Goal: Task Accomplishment & Management: Manage account settings

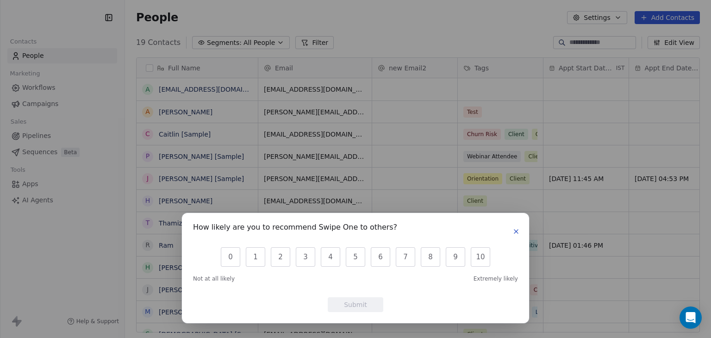
scroll to position [290, 579]
click at [514, 232] on icon "button" at bounding box center [515, 231] width 7 height 7
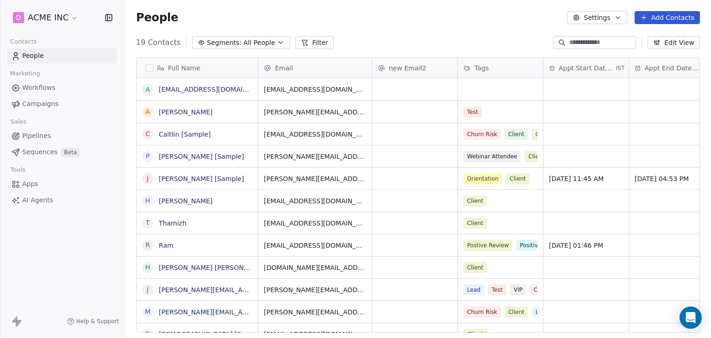
click at [44, 137] on span "Pipelines" at bounding box center [36, 136] width 29 height 10
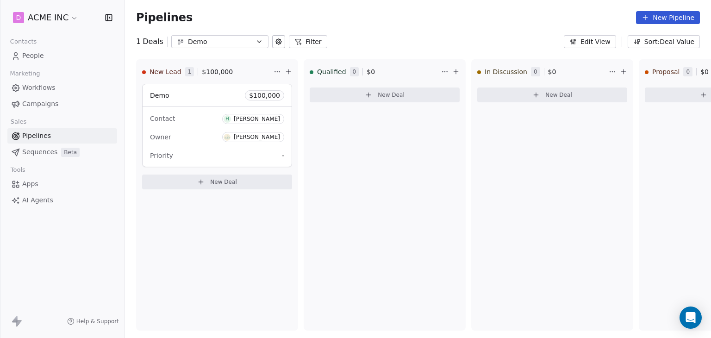
click at [244, 39] on div "Demo" at bounding box center [220, 42] width 64 height 10
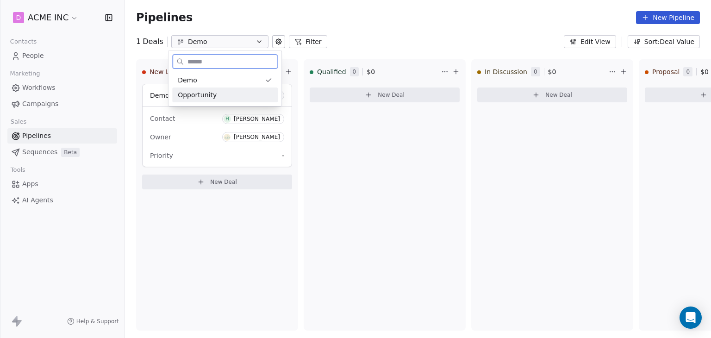
click at [226, 93] on div "Opportunity" at bounding box center [225, 95] width 94 height 10
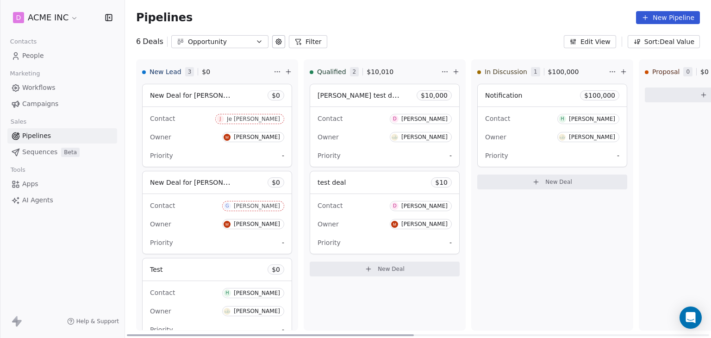
click at [195, 117] on div "Contact J Je Juno De Silva" at bounding box center [217, 118] width 134 height 15
click at [176, 15] on span "Back" at bounding box center [173, 12] width 16 height 9
click at [297, 45] on button "Filter" at bounding box center [308, 41] width 38 height 13
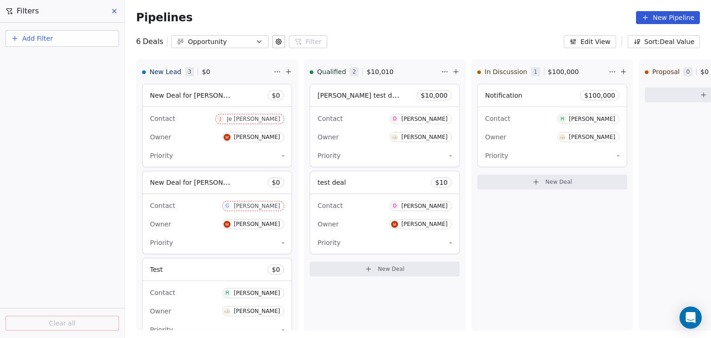
click at [84, 45] on button "Add Filter" at bounding box center [62, 38] width 113 height 17
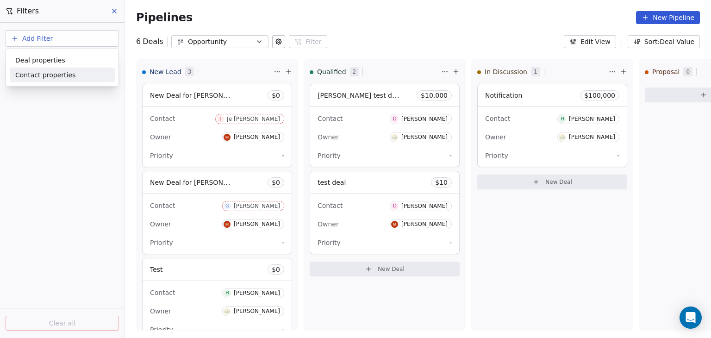
click at [75, 79] on div "Contact properties" at bounding box center [62, 75] width 94 height 10
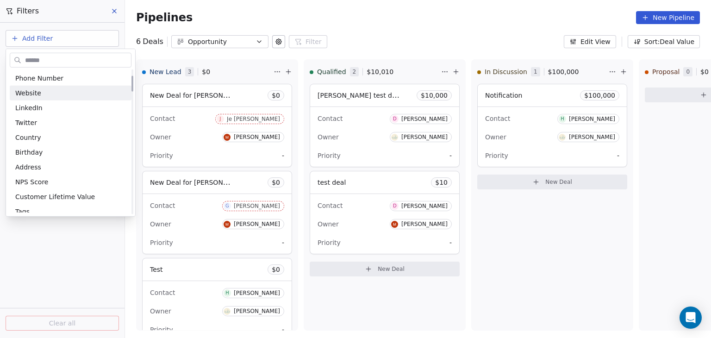
scroll to position [93, 0]
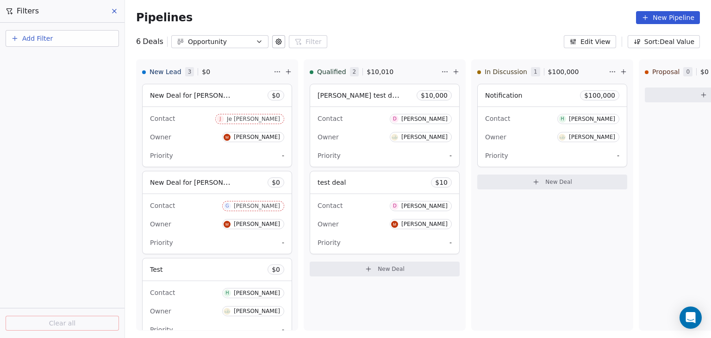
click at [74, 36] on html "D ACME INC Contacts People Marketing Workflows Campaigns Sales Pipelines Sequen…" at bounding box center [355, 169] width 711 height 338
click at [74, 36] on button "Add Filter" at bounding box center [62, 38] width 113 height 17
click at [64, 64] on div "Deal properties" at bounding box center [62, 60] width 94 height 10
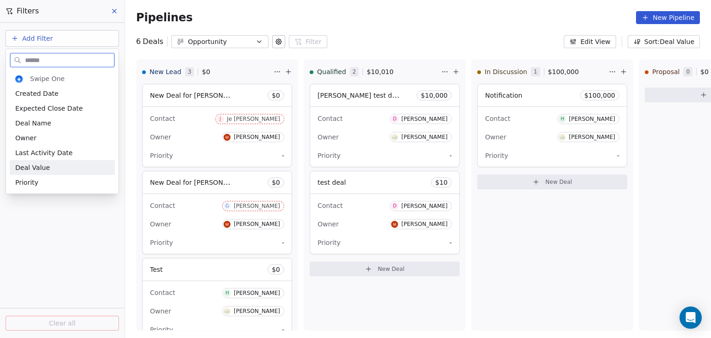
click at [65, 170] on div "Deal Value" at bounding box center [62, 167] width 94 height 9
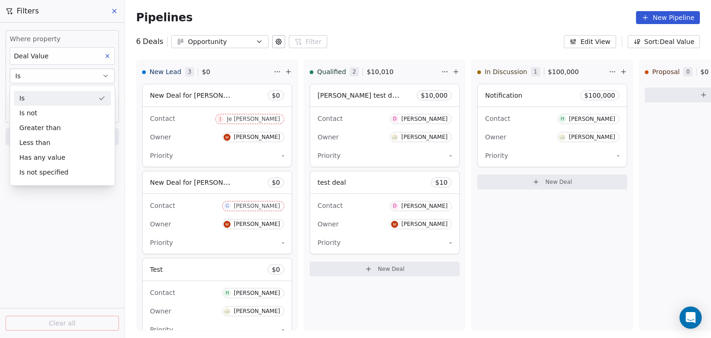
click at [60, 94] on div "Is" at bounding box center [62, 98] width 97 height 15
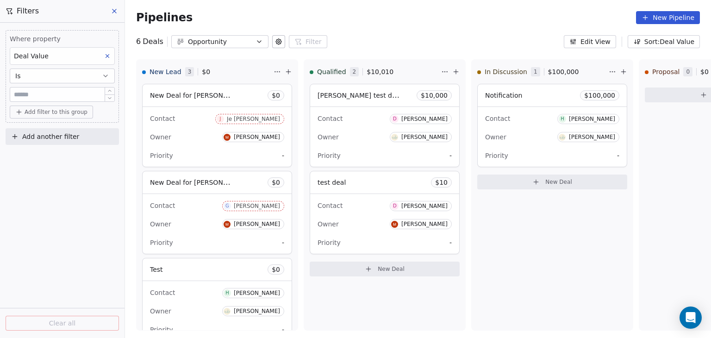
click at [58, 98] on input "text" at bounding box center [62, 94] width 100 height 7
click at [78, 80] on button "Is" at bounding box center [62, 76] width 105 height 15
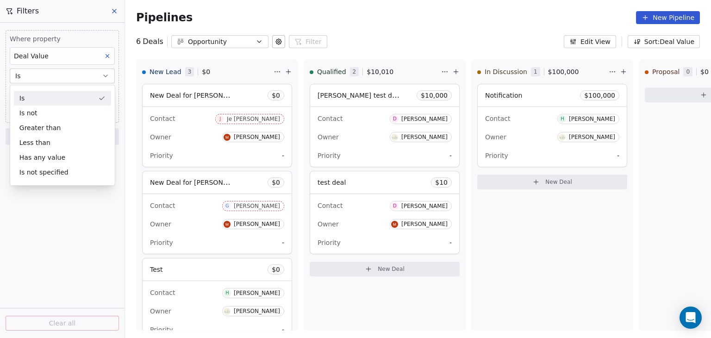
click at [87, 33] on div "Where property Deal Value Is Add filter to this group" at bounding box center [62, 76] width 113 height 93
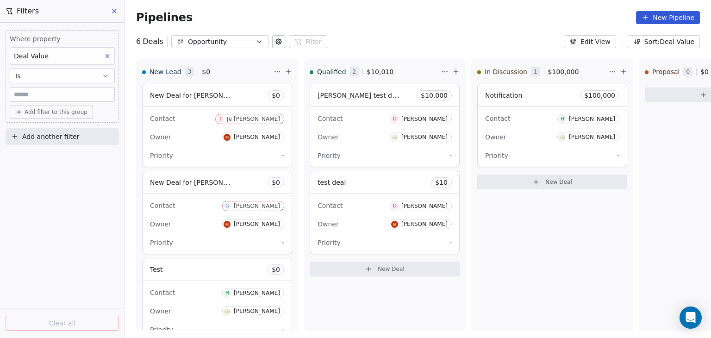
click at [107, 52] on button at bounding box center [107, 56] width 12 height 12
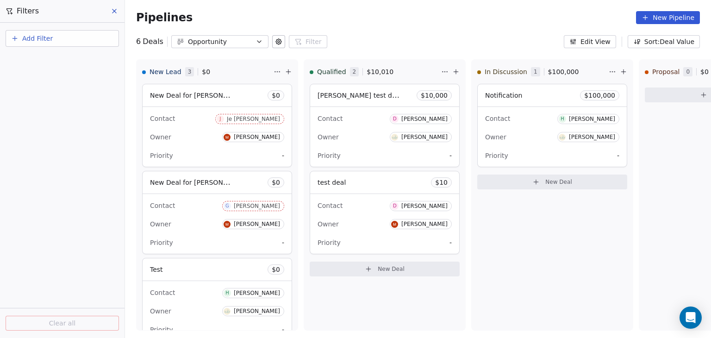
click at [66, 41] on button "Add Filter" at bounding box center [62, 38] width 113 height 17
click at [59, 64] on span "Deal properties" at bounding box center [40, 60] width 50 height 10
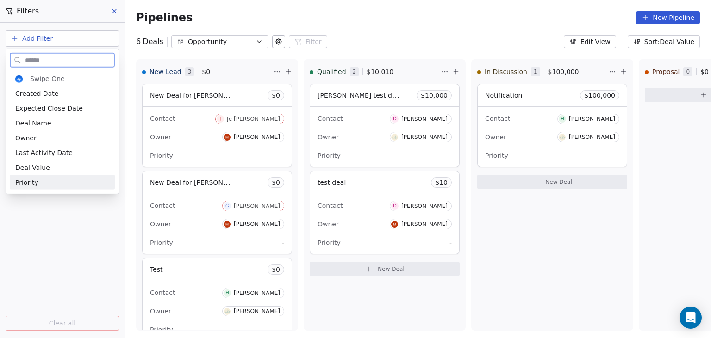
click at [59, 178] on div "Priority" at bounding box center [62, 182] width 94 height 9
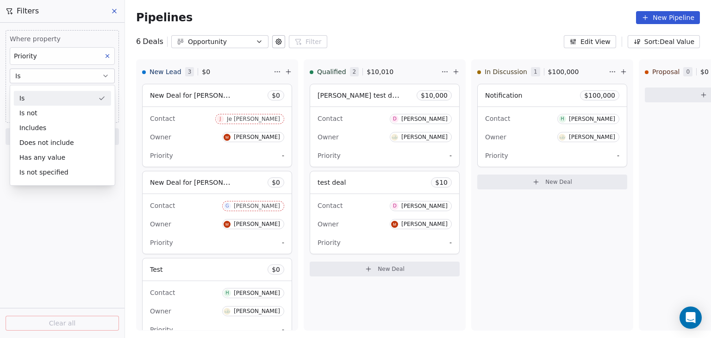
click at [62, 101] on div "Is" at bounding box center [62, 98] width 97 height 15
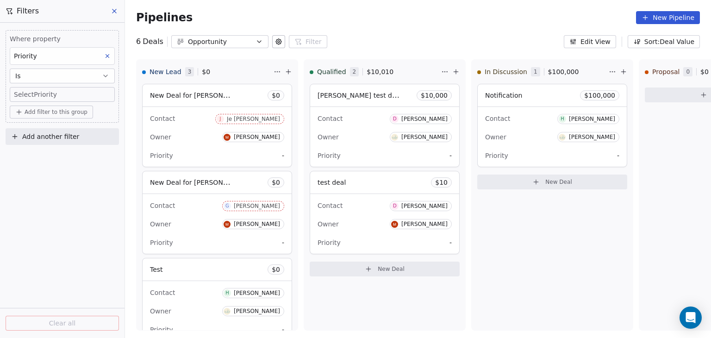
click at [63, 93] on div "Select Priority" at bounding box center [62, 94] width 97 height 9
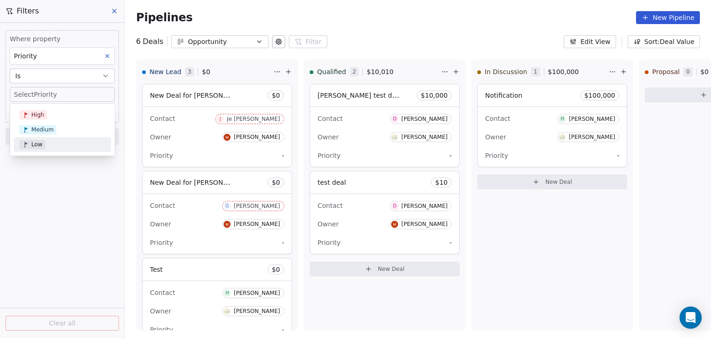
click at [51, 198] on html "D ACME INC Contacts People Marketing Workflows Campaigns Sales Pipelines Sequen…" at bounding box center [355, 169] width 711 height 338
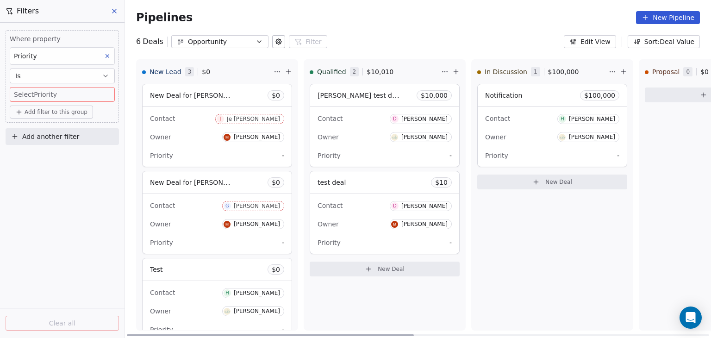
click at [184, 139] on div "Owner Mrinal Bankar" at bounding box center [217, 137] width 134 height 15
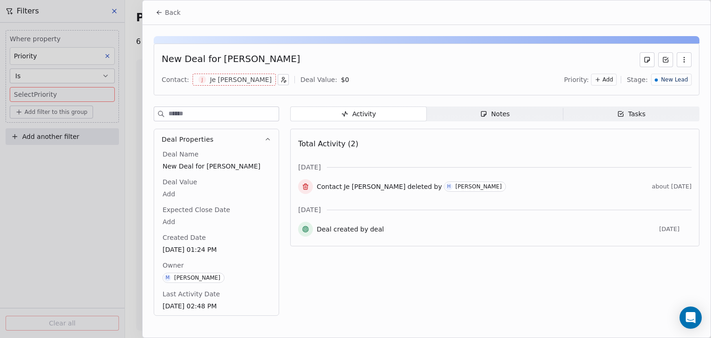
click at [681, 62] on icon "button" at bounding box center [683, 59] width 7 height 7
click at [429, 45] on div "New Deal for Juno Dacres Contact: J Je Juno De Silva Deal Value: $ 0 Priority: …" at bounding box center [427, 70] width 546 height 52
click at [157, 10] on icon at bounding box center [159, 12] width 7 height 7
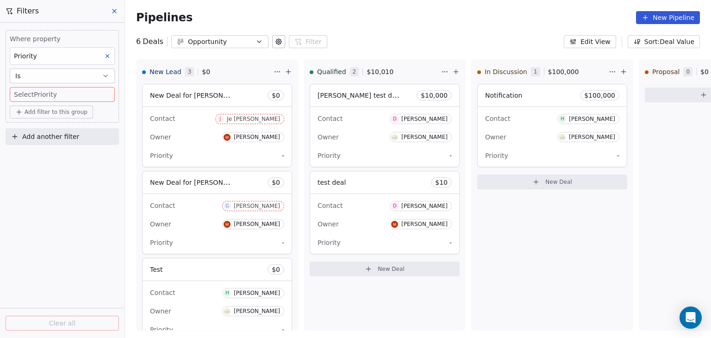
click at [109, 50] on button at bounding box center [107, 56] width 12 height 12
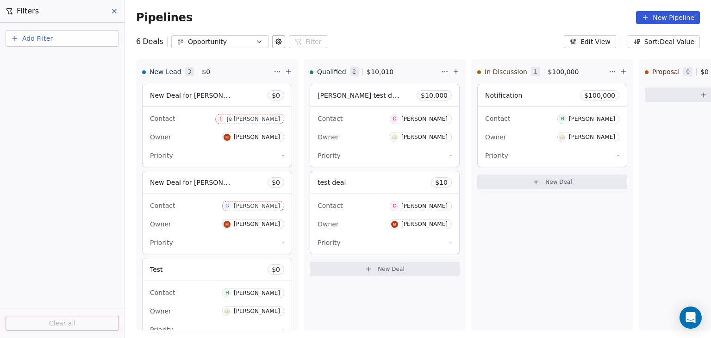
click at [62, 38] on button "Add Filter" at bounding box center [62, 38] width 113 height 17
click at [60, 62] on div "Deal properties" at bounding box center [62, 60] width 94 height 10
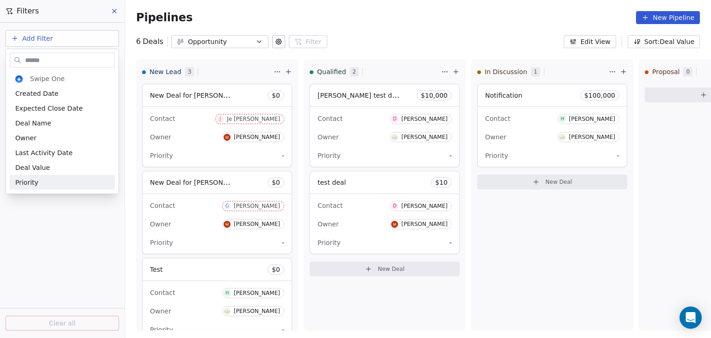
click at [272, 45] on html "D ACME INC Contacts People Marketing Workflows Campaigns Sales Pipelines Sequen…" at bounding box center [355, 169] width 711 height 338
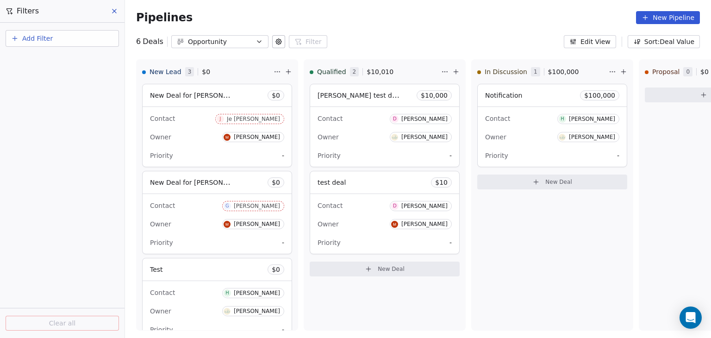
click at [276, 43] on icon at bounding box center [279, 42] width 6 height 6
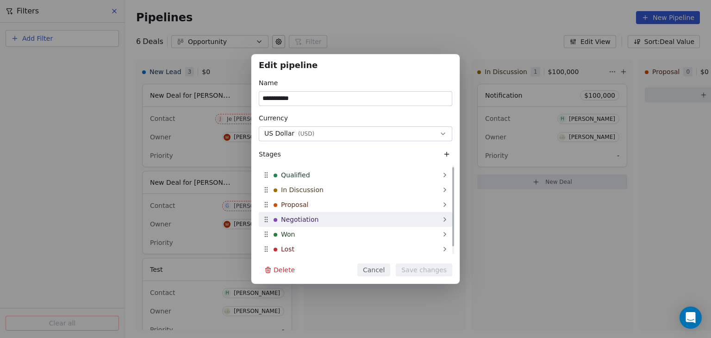
scroll to position [11, 0]
click at [371, 271] on button "Cancel" at bounding box center [373, 269] width 33 height 13
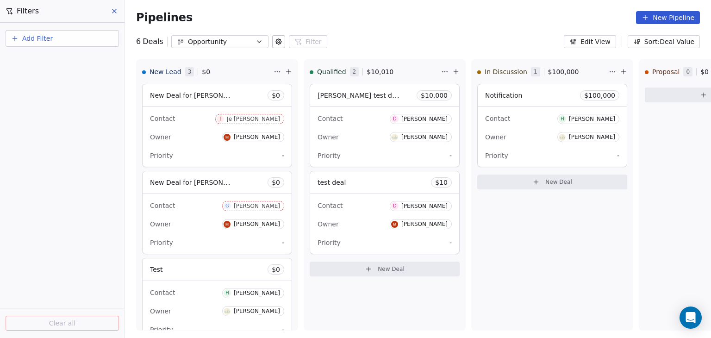
click at [81, 42] on button "Add Filter" at bounding box center [62, 38] width 113 height 17
click at [61, 70] on span "Contact properties" at bounding box center [45, 75] width 60 height 10
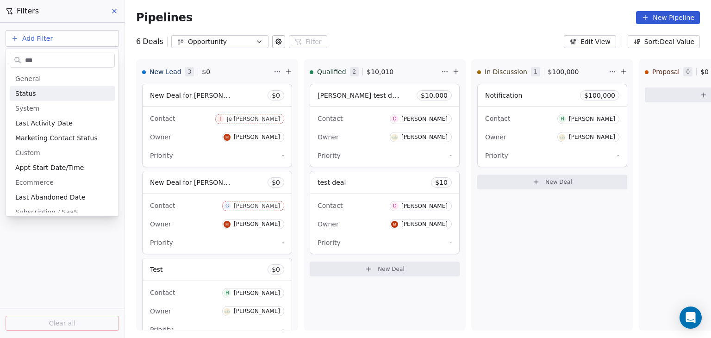
type input "****"
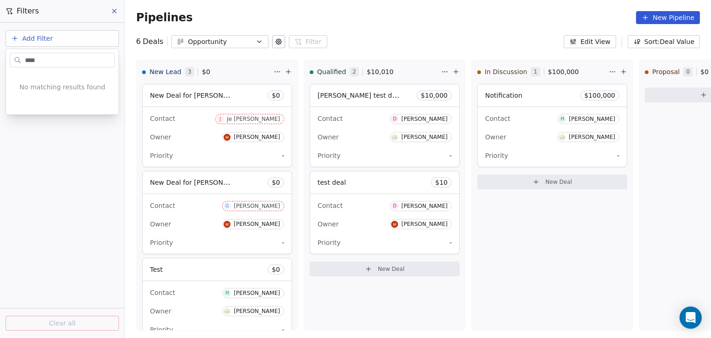
drag, startPoint x: 60, startPoint y: 57, endPoint x: 0, endPoint y: 50, distance: 60.1
click at [0, 50] on html "D ACME INC Contacts People Marketing Workflows Campaigns Sales Pipelines Sequen…" at bounding box center [355, 169] width 711 height 338
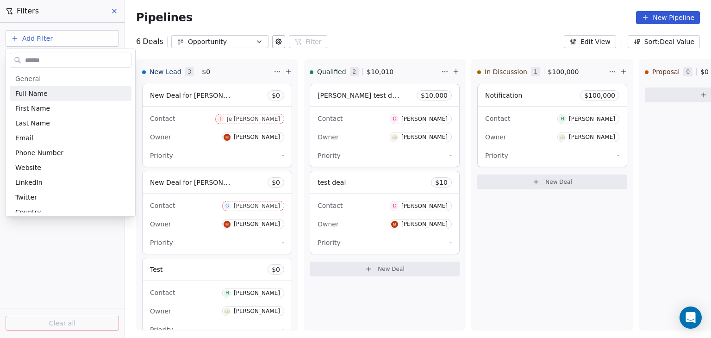
click at [51, 41] on html "D ACME INC Contacts People Marketing Workflows Campaigns Sales Pipelines Sequen…" at bounding box center [355, 169] width 711 height 338
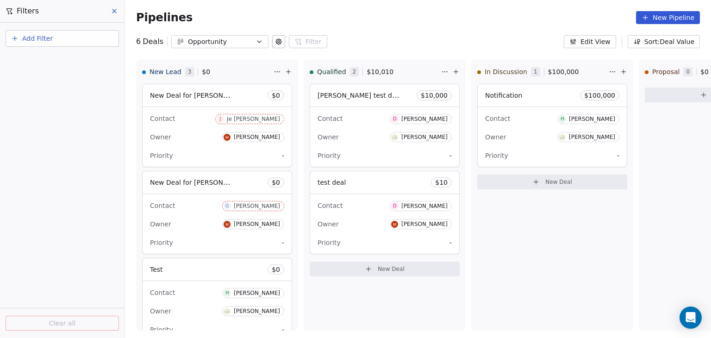
click at [51, 41] on span "Add Filter" at bounding box center [37, 39] width 31 height 10
click at [51, 74] on span "Contact properties" at bounding box center [45, 75] width 60 height 10
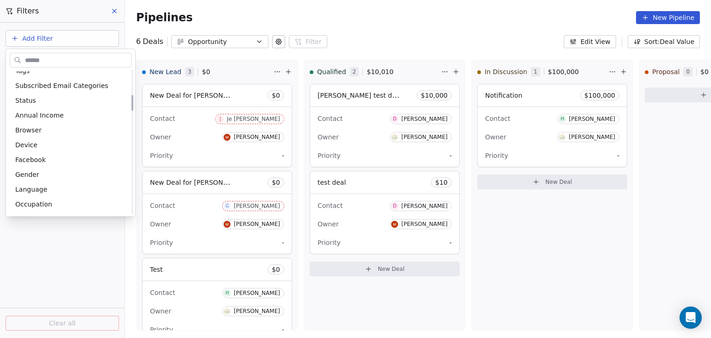
scroll to position [231, 0]
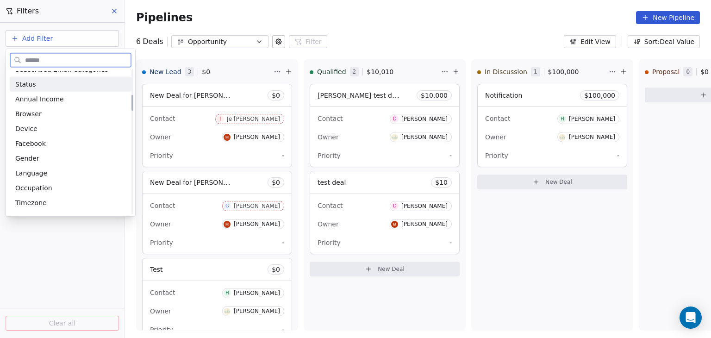
click at [69, 52] on div at bounding box center [70, 58] width 129 height 19
click at [69, 40] on html "D ACME INC Contacts People Marketing Workflows Campaigns Sales Pipelines Sequen…" at bounding box center [355, 169] width 711 height 338
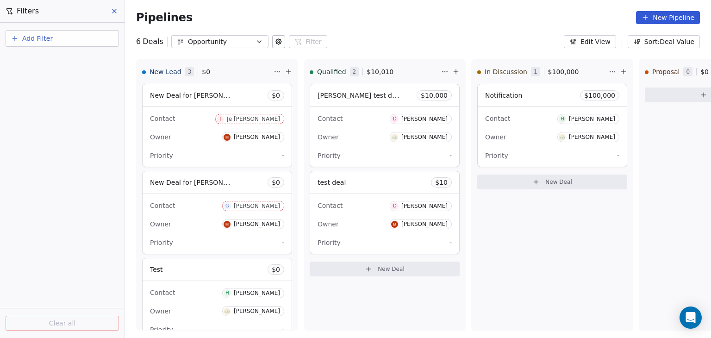
click at [69, 40] on button "Add Filter" at bounding box center [62, 38] width 113 height 17
click at [65, 57] on div "Deal properties" at bounding box center [62, 60] width 94 height 10
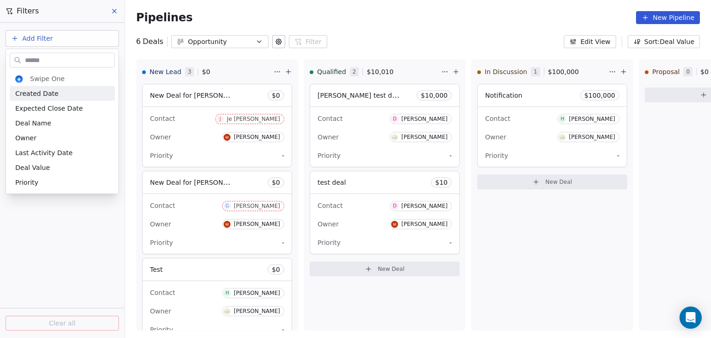
click at [112, 9] on html "D ACME INC Contacts People Marketing Workflows Campaigns Sales Pipelines Sequen…" at bounding box center [355, 169] width 711 height 338
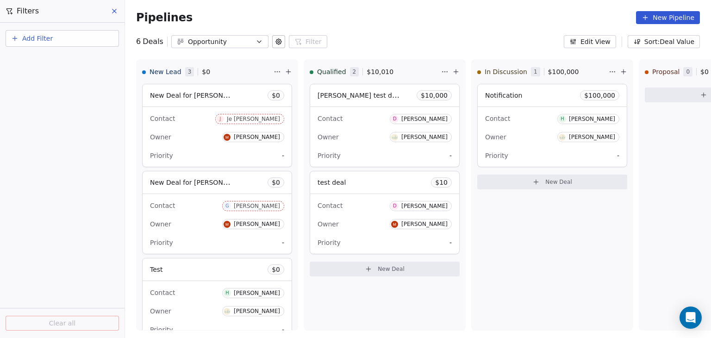
click at [112, 9] on icon at bounding box center [114, 11] width 4 height 4
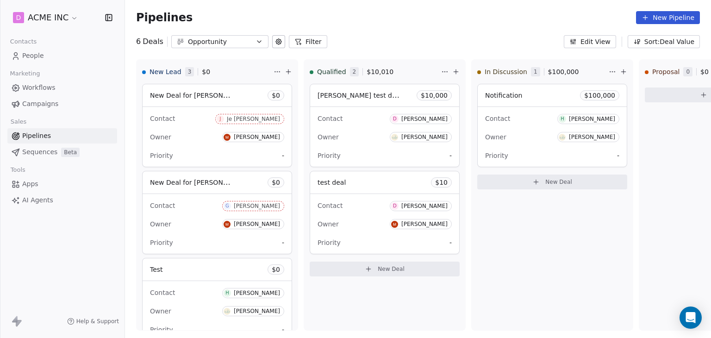
click at [639, 42] on icon "button" at bounding box center [636, 41] width 7 height 7
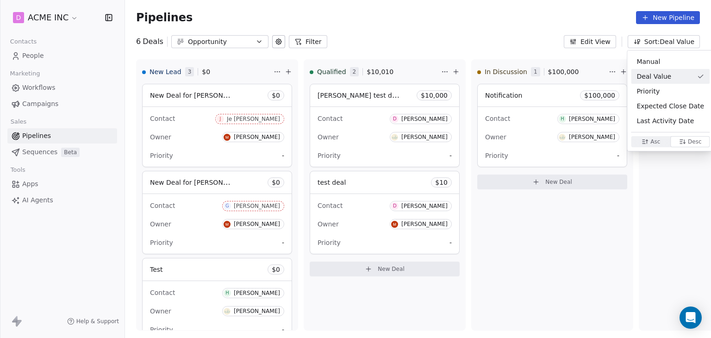
click at [602, 41] on html "D ACME INC Contacts People Marketing Workflows Campaigns Sales Pipelines Sequen…" at bounding box center [355, 169] width 711 height 338
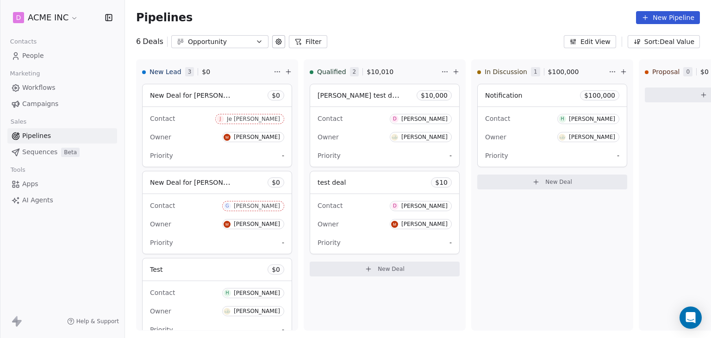
click at [602, 41] on button "Edit View" at bounding box center [590, 41] width 52 height 13
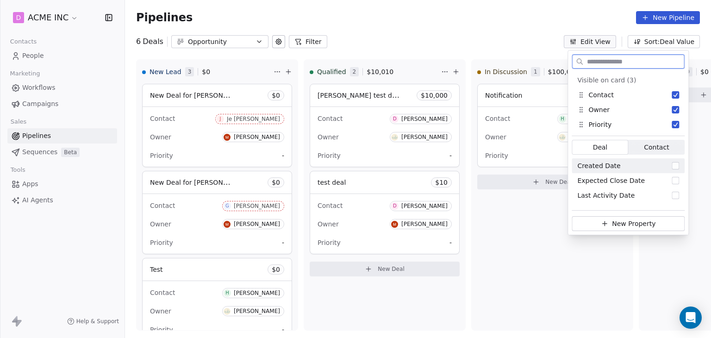
click at [647, 145] on span "Contact" at bounding box center [656, 148] width 25 height 10
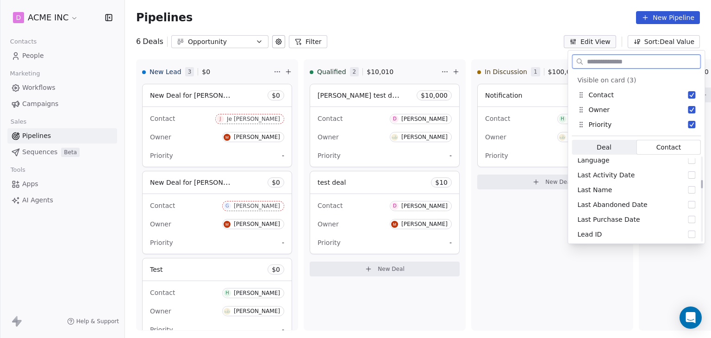
scroll to position [305, 0]
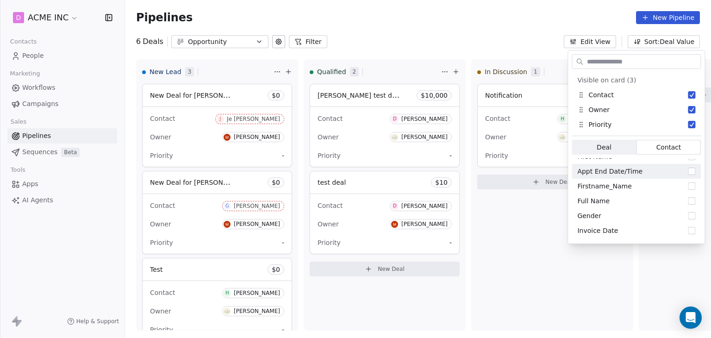
click at [483, 52] on div "Pipelines New Pipeline 6 Deals Opportunity Filter Edit View Sort: Deal Value Ne…" at bounding box center [418, 169] width 586 height 338
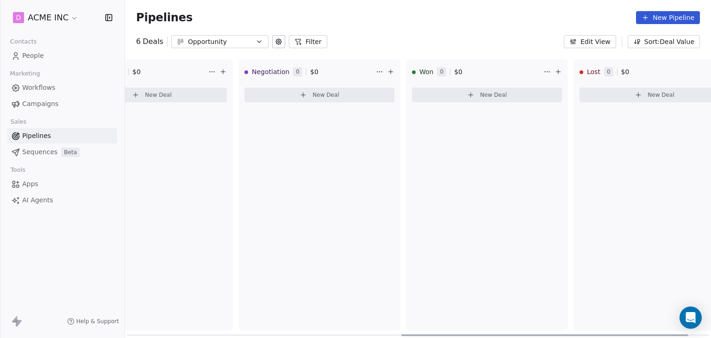
scroll to position [0, 604]
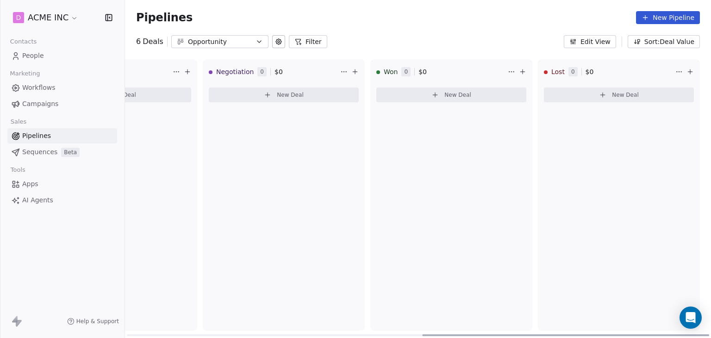
drag, startPoint x: 383, startPoint y: 333, endPoint x: 679, endPoint y: 326, distance: 295.9
click at [679, 334] on div at bounding box center [565, 335] width 287 height 2
click at [624, 165] on div "Lost 0 $ 0 New Deal" at bounding box center [619, 194] width 162 height 271
click at [679, 69] on html "D ACME INC Contacts People Marketing Workflows Campaigns Sales Pipelines Sequen…" at bounding box center [355, 169] width 711 height 338
click at [637, 95] on html "D ACME INC Contacts People Marketing Workflows Campaigns Sales Pipelines Sequen…" at bounding box center [355, 169] width 711 height 338
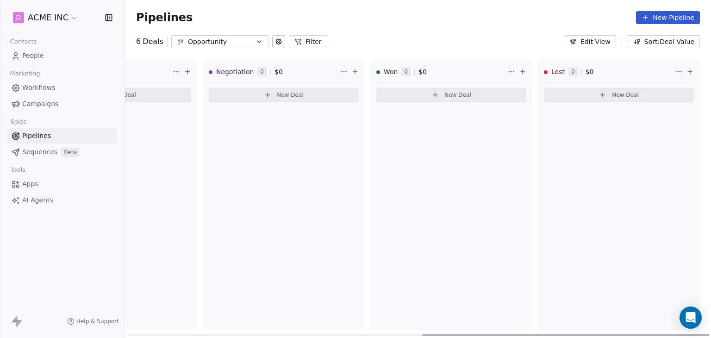
click at [637, 95] on span "New Deal" at bounding box center [625, 94] width 27 height 7
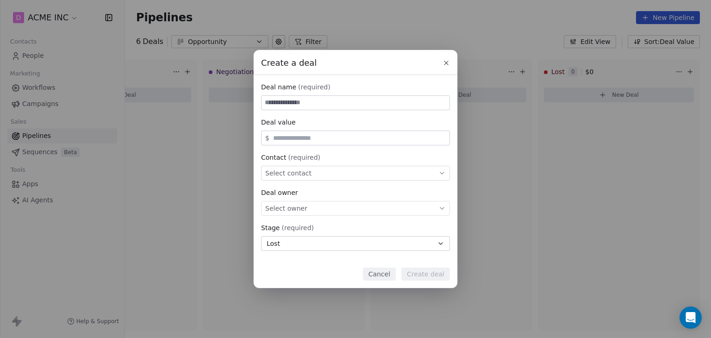
click at [445, 59] on icon at bounding box center [446, 62] width 7 height 7
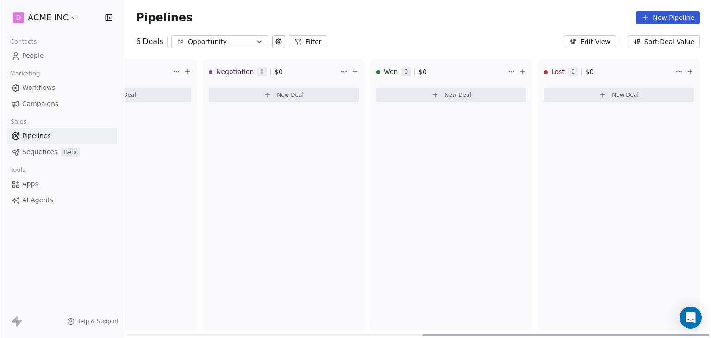
click at [688, 75] on icon at bounding box center [689, 71] width 7 height 7
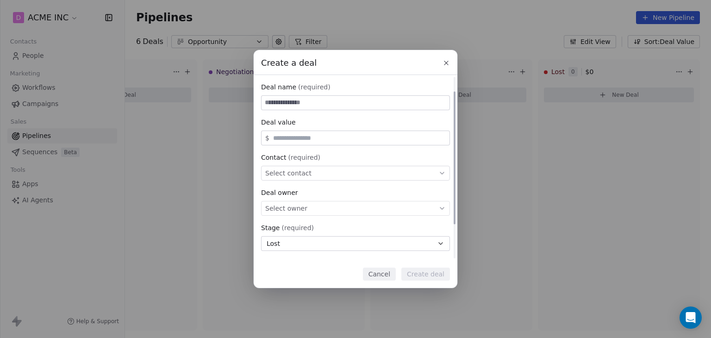
scroll to position [69, 0]
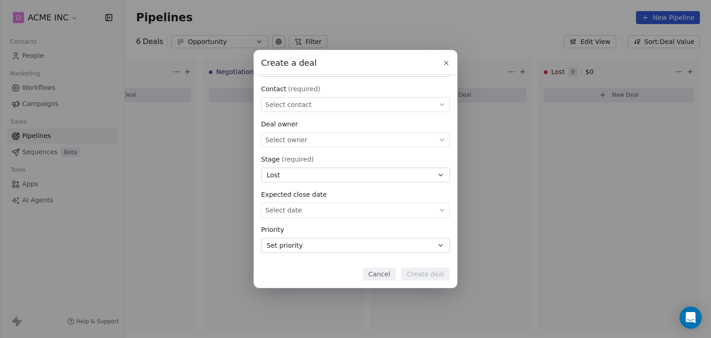
click at [387, 277] on button "Cancel" at bounding box center [379, 274] width 33 height 13
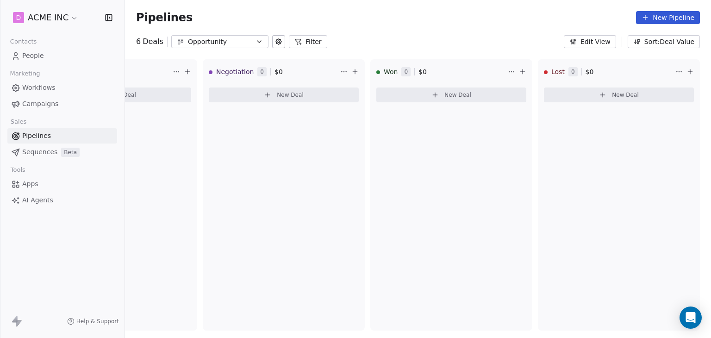
click at [246, 44] on div "Opportunity" at bounding box center [220, 42] width 64 height 10
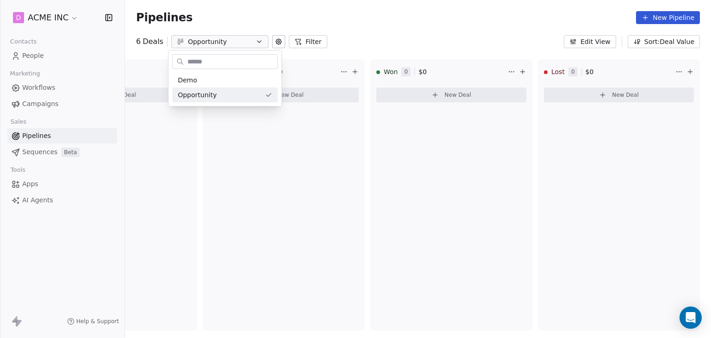
click at [246, 44] on html "D ACME INC Contacts People Marketing Workflows Campaigns Sales Pipelines Sequen…" at bounding box center [355, 169] width 711 height 338
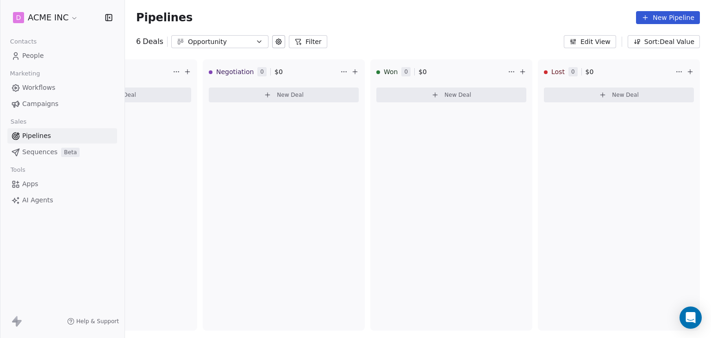
click at [294, 43] on icon at bounding box center [297, 41] width 7 height 7
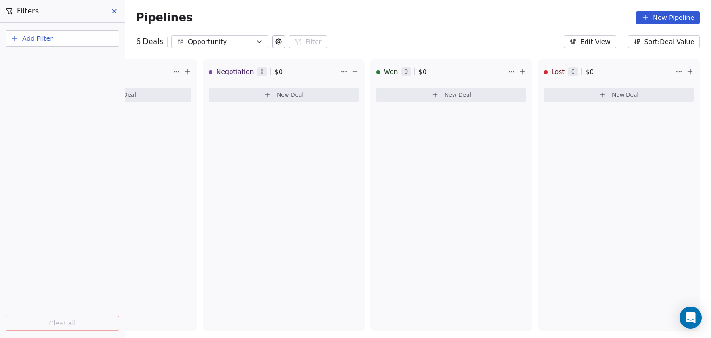
click at [87, 37] on button "Add Filter" at bounding box center [62, 38] width 113 height 17
click at [116, 12] on html "D ACME INC Contacts People Marketing Workflows Campaigns Sales Pipelines Sequen…" at bounding box center [355, 169] width 711 height 338
click at [116, 12] on icon at bounding box center [114, 11] width 4 height 4
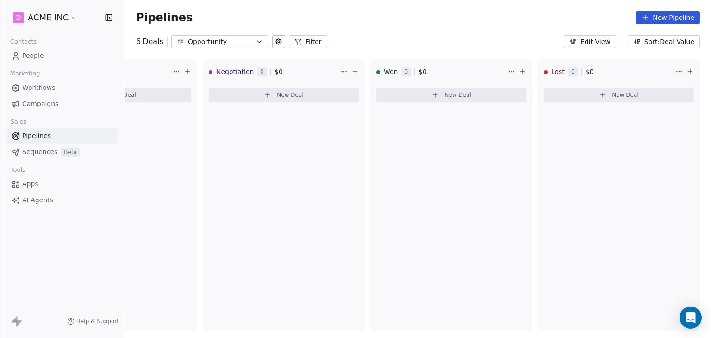
click at [268, 43] on div "6 Deals Opportunity Filter" at bounding box center [231, 41] width 191 height 13
click at [272, 43] on button at bounding box center [278, 41] width 13 height 13
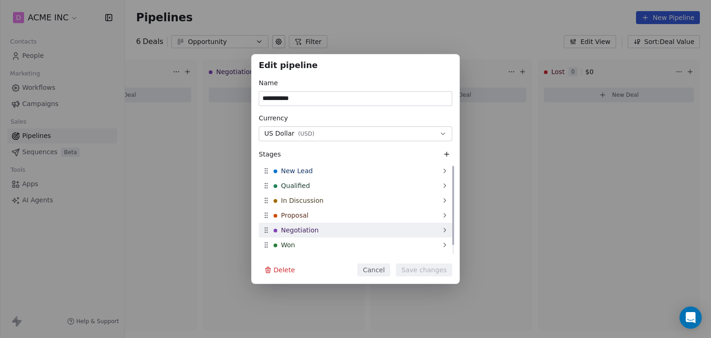
scroll to position [11, 0]
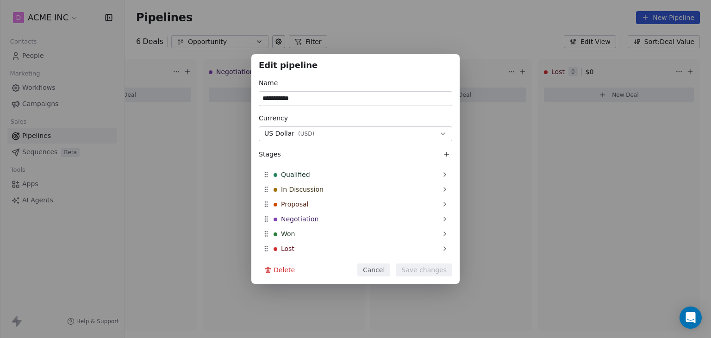
click at [346, 137] on button "US Dollar ( USD )" at bounding box center [355, 133] width 193 height 15
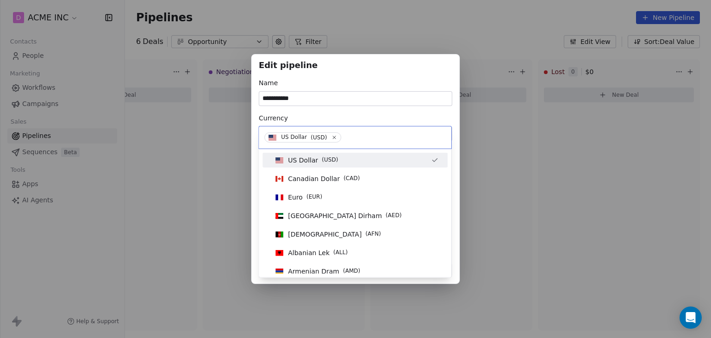
click at [409, 36] on div "**********" at bounding box center [355, 169] width 711 height 338
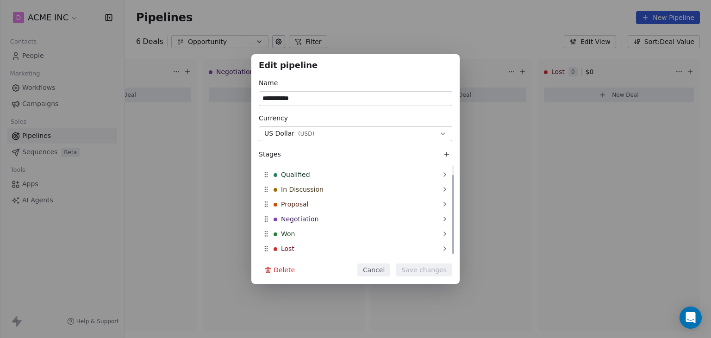
click at [374, 267] on button "Cancel" at bounding box center [373, 269] width 33 height 13
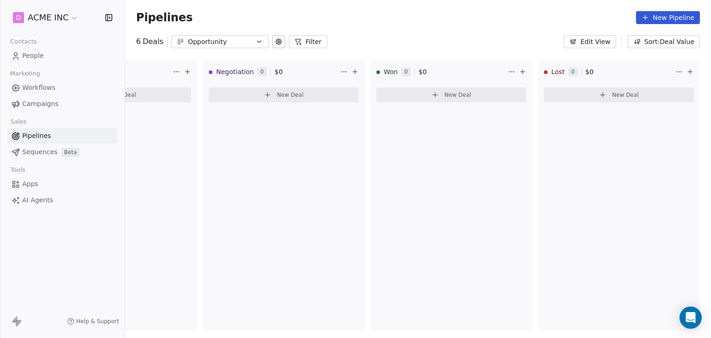
click at [296, 41] on icon at bounding box center [297, 41] width 7 height 7
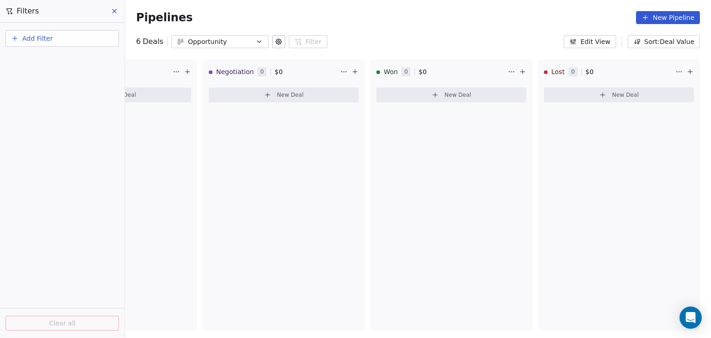
click at [78, 43] on button "Add Filter" at bounding box center [62, 38] width 113 height 17
click at [62, 77] on span "Contact properties" at bounding box center [45, 75] width 60 height 10
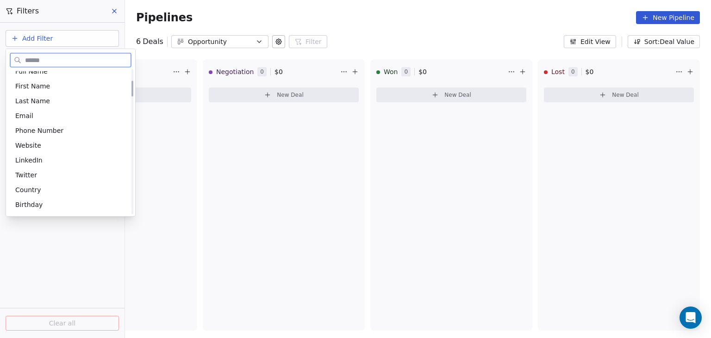
scroll to position [0, 0]
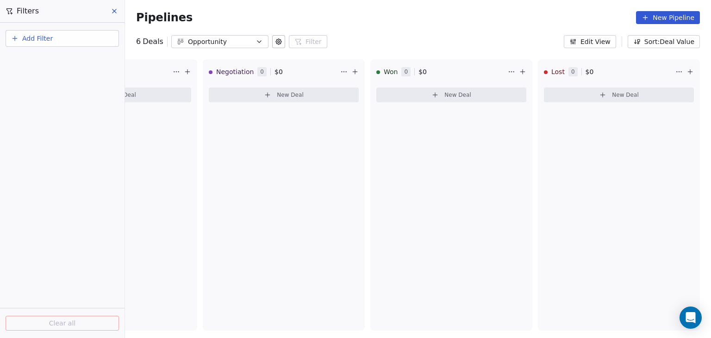
click at [112, 12] on html "D ACME INC Contacts People Marketing Workflows Campaigns Sales Pipelines Sequen…" at bounding box center [355, 169] width 711 height 338
click at [71, 31] on button "Add Filter" at bounding box center [62, 38] width 113 height 17
click at [53, 75] on span "Contact properties" at bounding box center [45, 75] width 60 height 10
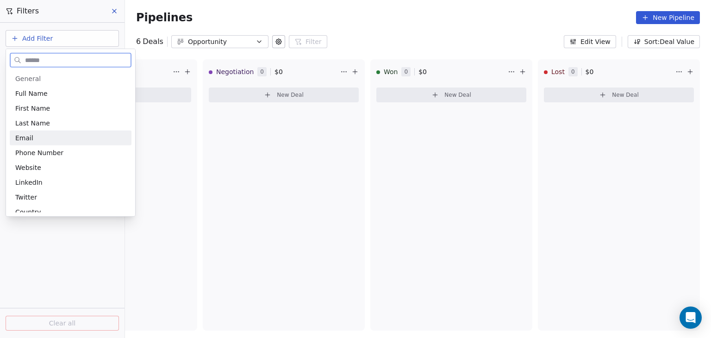
click at [37, 136] on div "Email" at bounding box center [70, 137] width 111 height 9
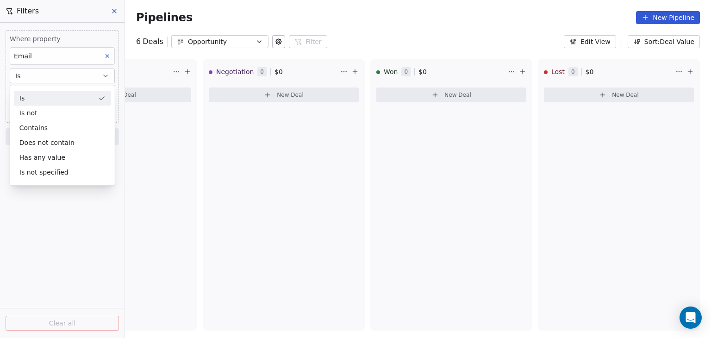
click at [42, 100] on div "Is" at bounding box center [62, 98] width 97 height 15
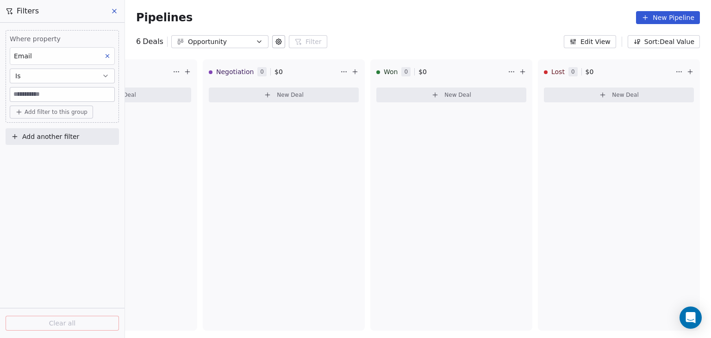
click at [55, 99] on input at bounding box center [62, 94] width 104 height 14
type input "**********"
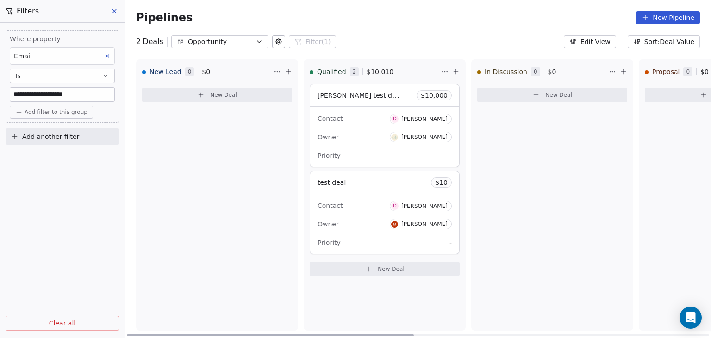
drag, startPoint x: 441, startPoint y: 332, endPoint x: 116, endPoint y: 324, distance: 325.5
click at [127, 334] on div at bounding box center [270, 335] width 287 height 2
click at [353, 223] on div "Owner Mrinal Bankar" at bounding box center [385, 224] width 134 height 15
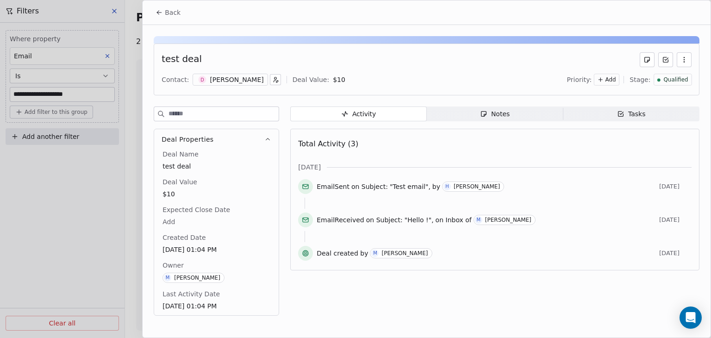
click at [177, 11] on span "Back" at bounding box center [173, 12] width 16 height 9
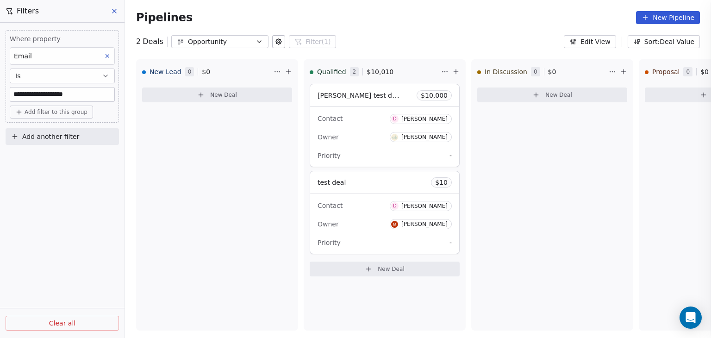
click at [107, 53] on icon at bounding box center [107, 56] width 6 height 6
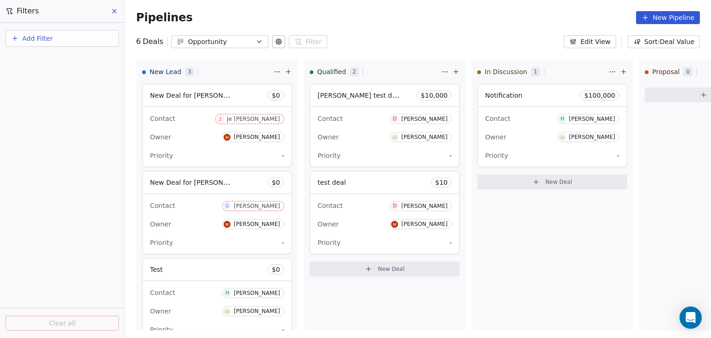
click at [94, 36] on button "Add Filter" at bounding box center [62, 38] width 113 height 17
click at [72, 62] on div "Deal properties" at bounding box center [62, 60] width 94 height 10
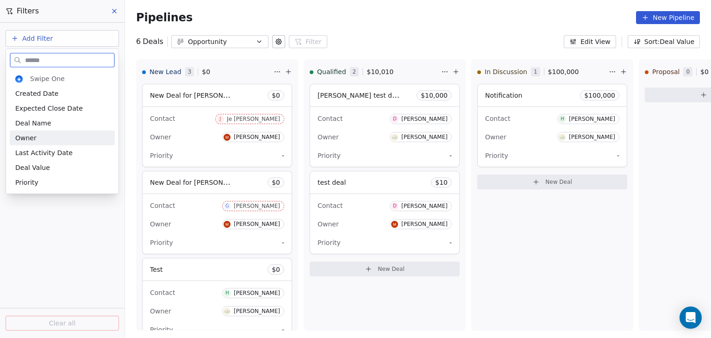
click at [43, 136] on div "Owner" at bounding box center [62, 137] width 94 height 9
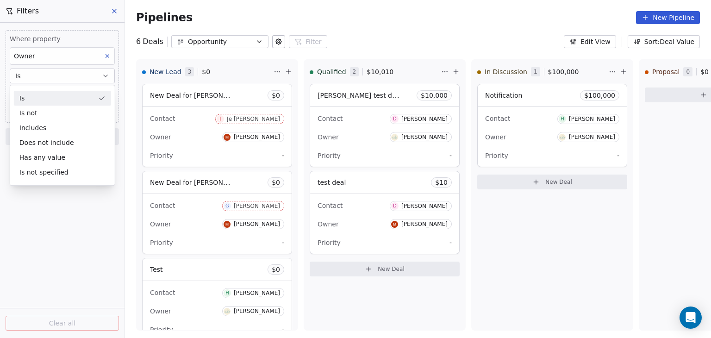
click at [53, 100] on div "Is" at bounding box center [62, 98] width 97 height 15
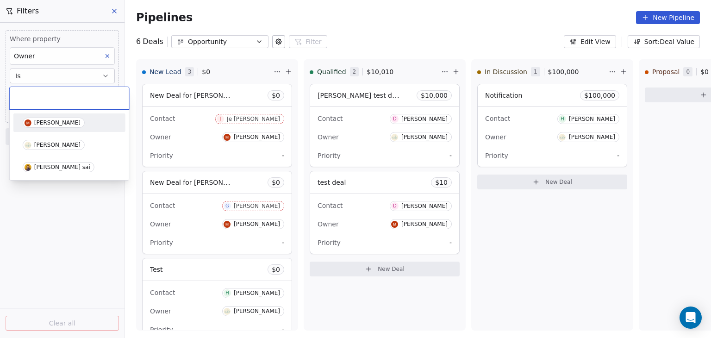
click at [55, 99] on body "D ACME INC Contacts People Marketing Workflows Campaigns Sales Pipelines Sequen…" at bounding box center [355, 169] width 711 height 338
click at [89, 125] on div "[PERSON_NAME]" at bounding box center [70, 123] width 94 height 10
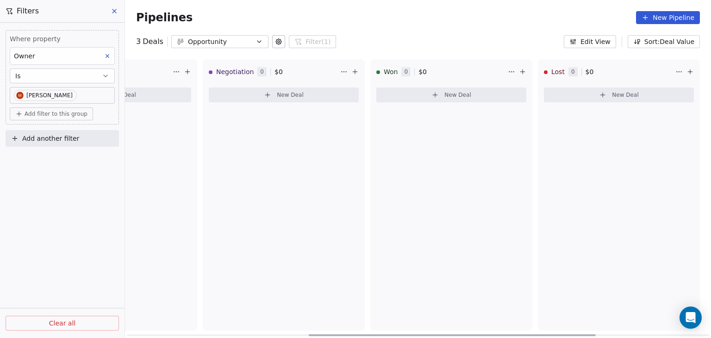
scroll to position [0, 4]
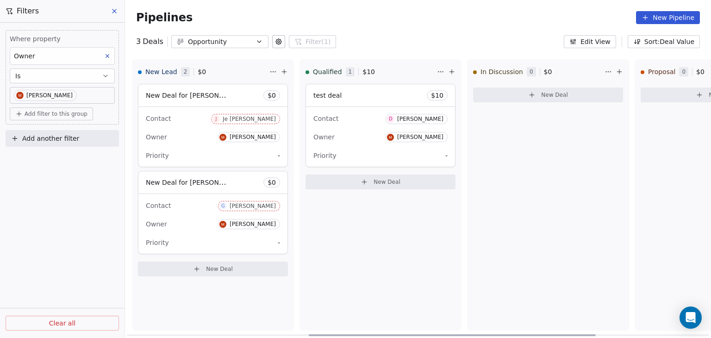
drag, startPoint x: 328, startPoint y: 334, endPoint x: 299, endPoint y: 332, distance: 29.3
click at [309, 334] on div at bounding box center [452, 335] width 287 height 2
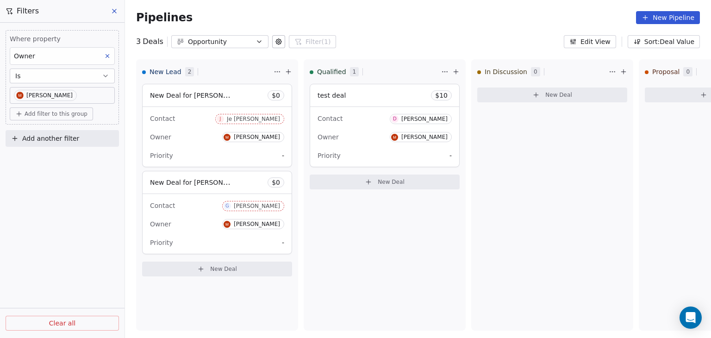
click at [116, 14] on icon at bounding box center [114, 10] width 7 height 7
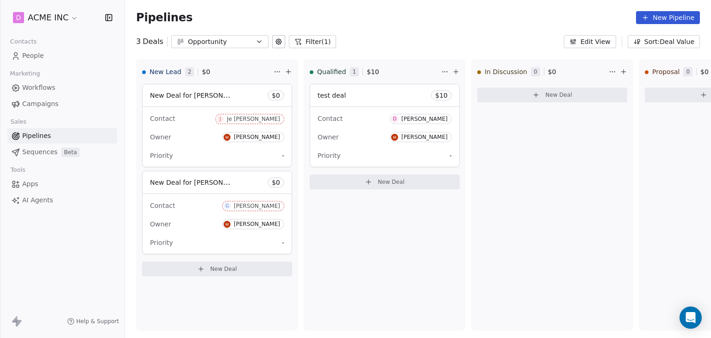
click at [37, 187] on span "Apps" at bounding box center [30, 184] width 16 height 10
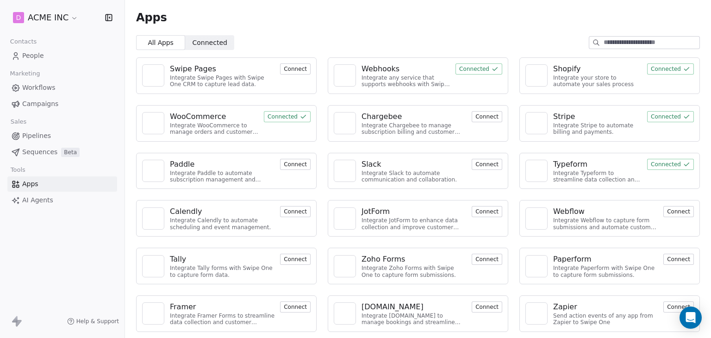
click at [196, 71] on div "Swipe Pages" at bounding box center [193, 68] width 46 height 11
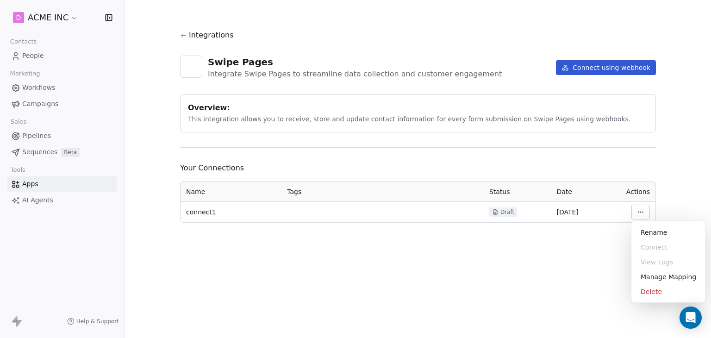
click at [637, 209] on html "D ACME INC Contacts People Marketing Workflows Campaigns Sales Pipelines Sequen…" at bounding box center [355, 169] width 711 height 338
click at [664, 278] on div "Manage Mapping" at bounding box center [668, 276] width 67 height 15
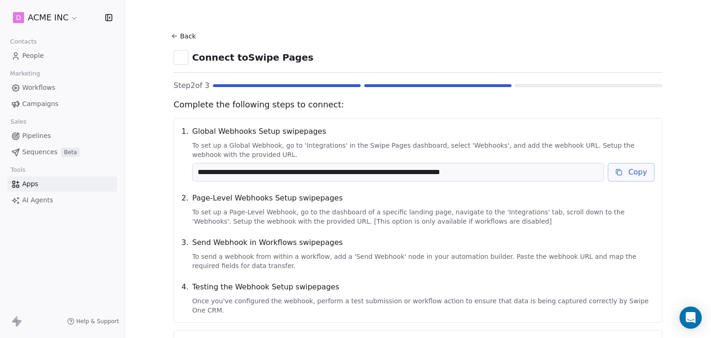
click at [626, 174] on button "Copy" at bounding box center [631, 172] width 47 height 19
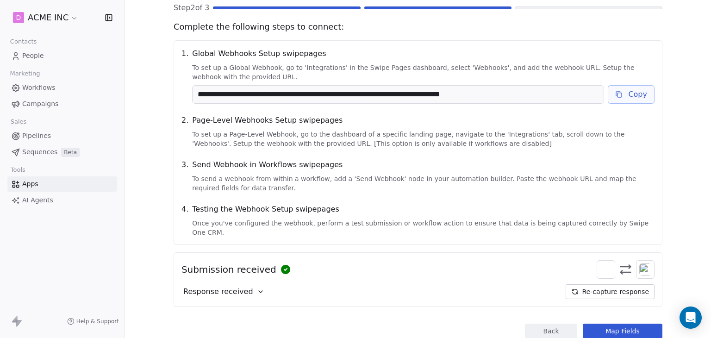
click at [233, 286] on span "Response received" at bounding box center [218, 291] width 70 height 11
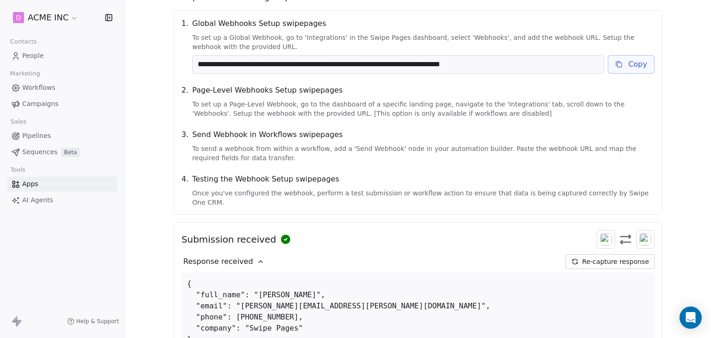
scroll to position [180, 0]
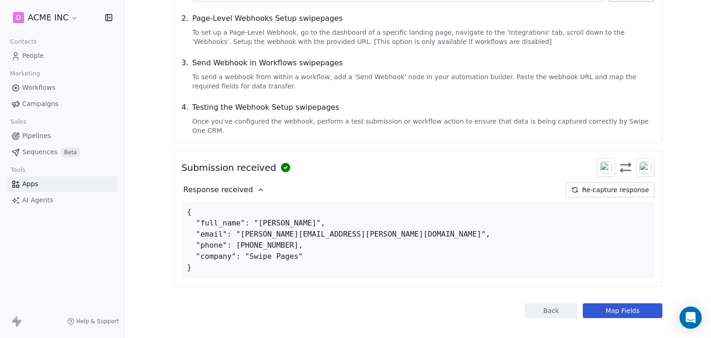
click at [651, 303] on button "Map Fields" at bounding box center [623, 310] width 80 height 15
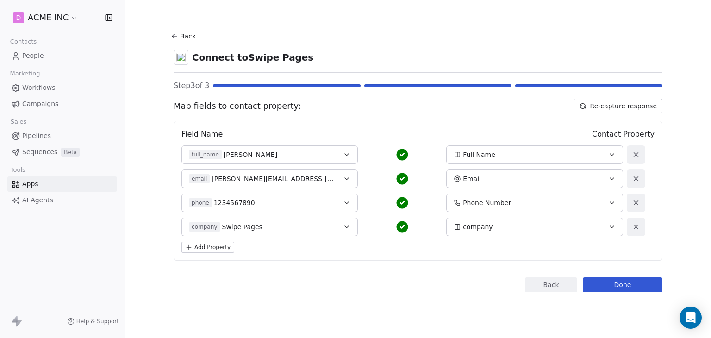
click at [604, 282] on button "Done" at bounding box center [623, 284] width 80 height 15
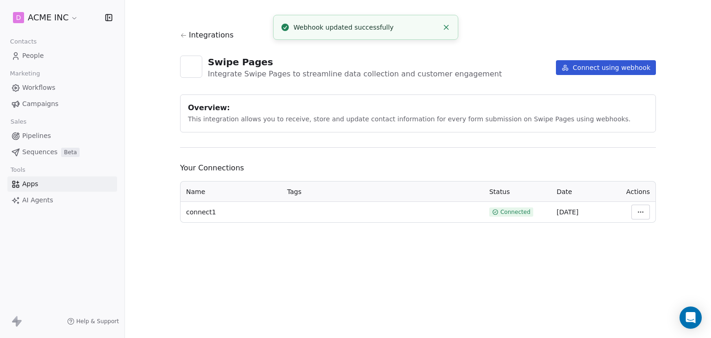
click at [199, 36] on span "Integrations" at bounding box center [211, 35] width 45 height 11
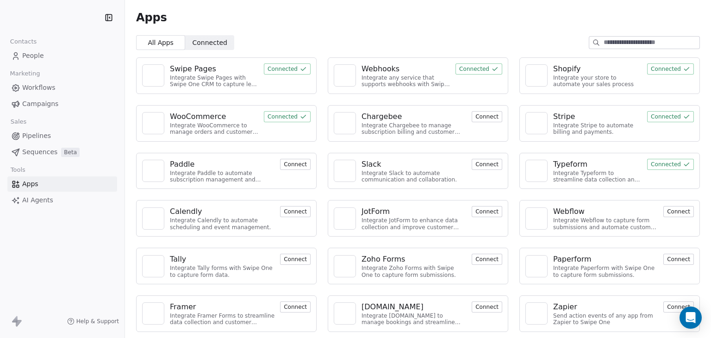
click at [44, 58] on link "People" at bounding box center [62, 55] width 110 height 15
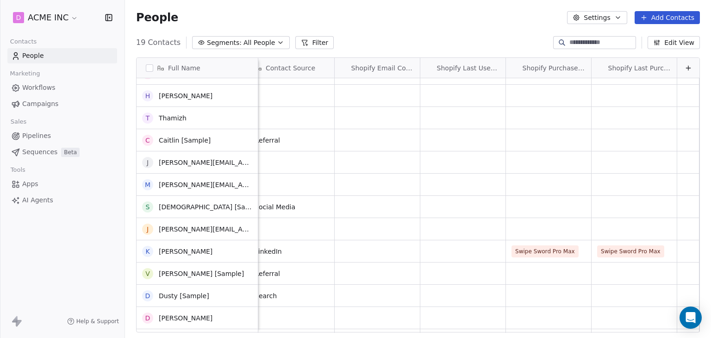
scroll to position [167, 0]
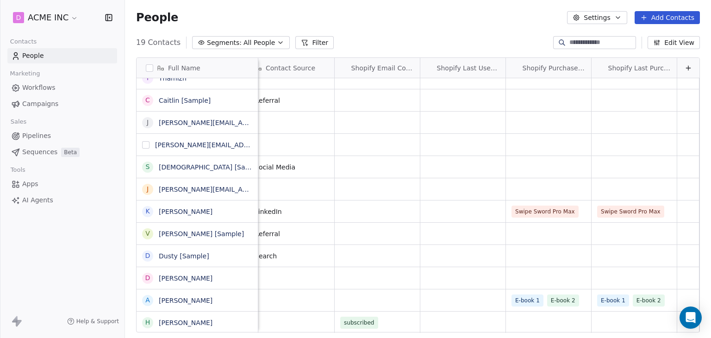
click at [150, 143] on button "grid" at bounding box center [145, 144] width 7 height 7
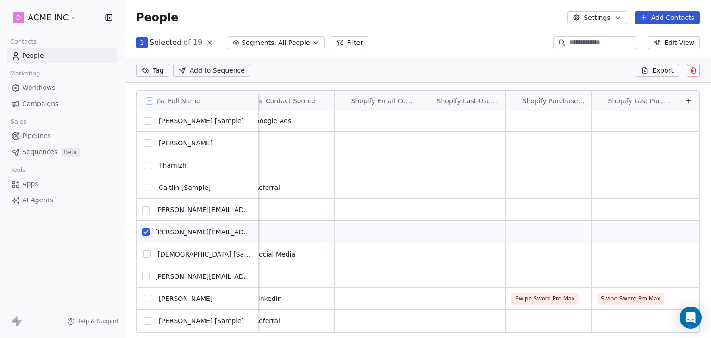
scroll to position [75, 0]
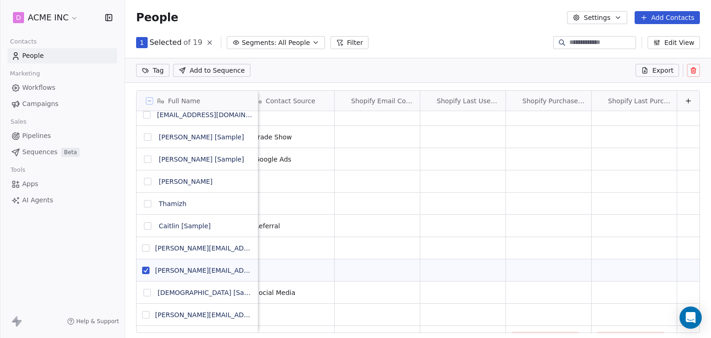
click at [147, 249] on button "grid" at bounding box center [145, 247] width 7 height 7
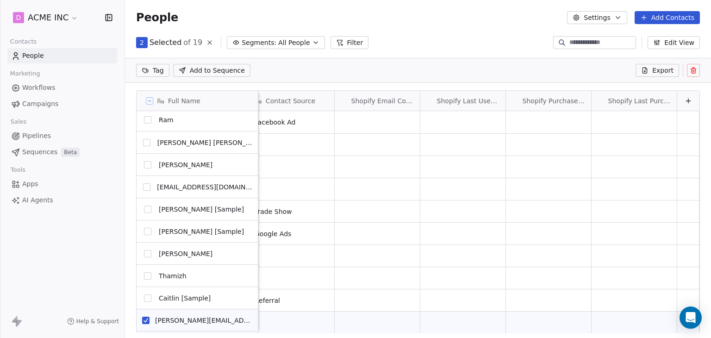
scroll to position [0, 0]
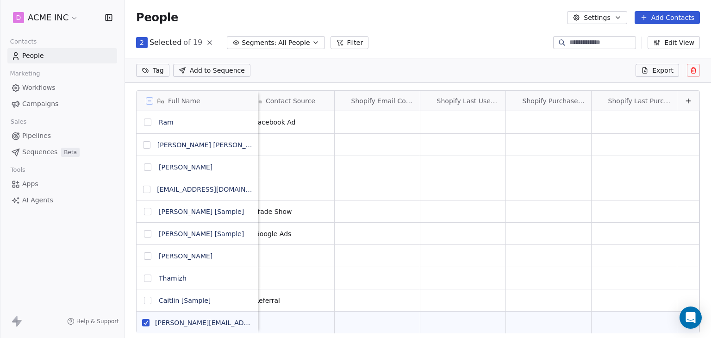
click at [147, 168] on button "grid" at bounding box center [147, 166] width 7 height 7
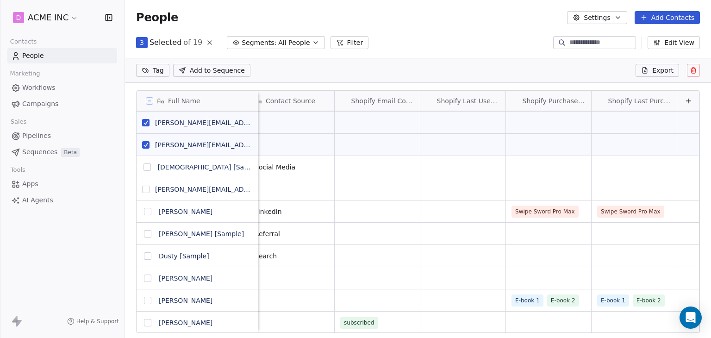
click at [693, 73] on icon at bounding box center [693, 71] width 4 height 4
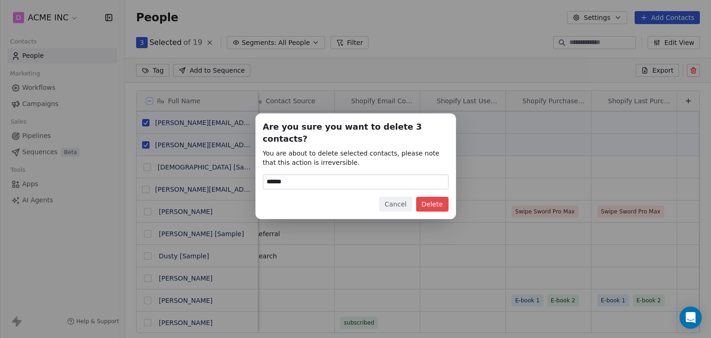
type input "******"
click at [425, 199] on button "Delete" at bounding box center [432, 204] width 32 height 15
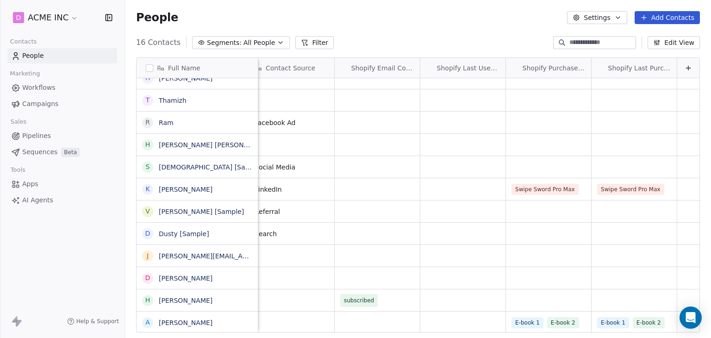
click at [31, 185] on span "Apps" at bounding box center [30, 184] width 16 height 10
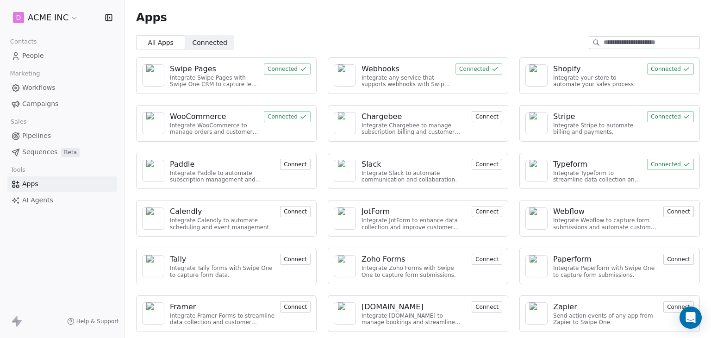
click at [203, 66] on div "Swipe Pages" at bounding box center [193, 68] width 46 height 11
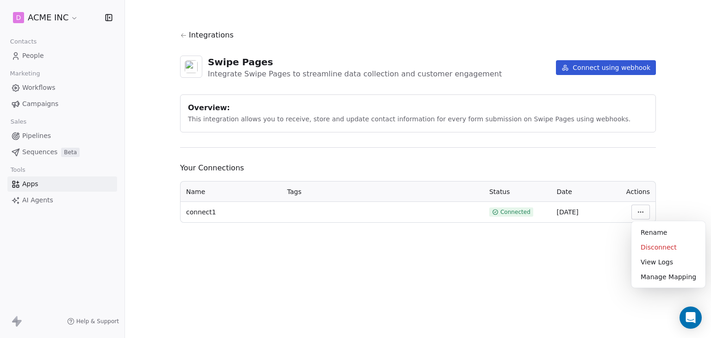
click at [641, 206] on html "D ACME INC Contacts People Marketing Workflows Campaigns Sales Pipelines Sequen…" at bounding box center [355, 169] width 711 height 338
click at [661, 278] on div "Manage Mapping" at bounding box center [668, 276] width 67 height 15
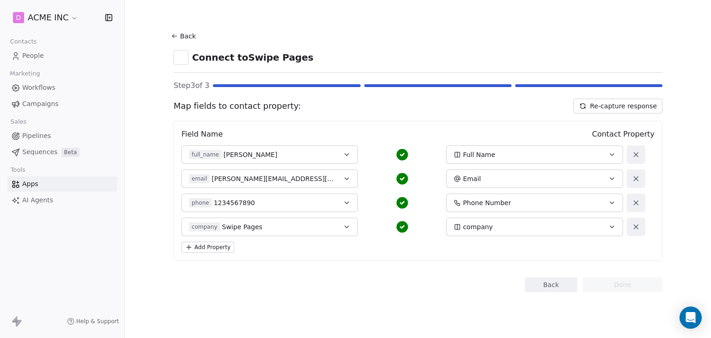
click at [562, 285] on button "Back" at bounding box center [551, 284] width 52 height 15
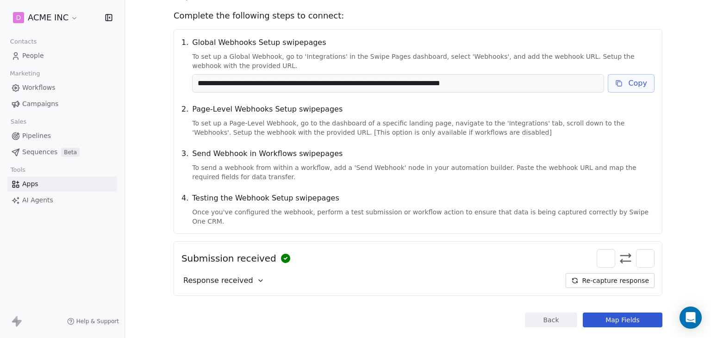
scroll to position [98, 0]
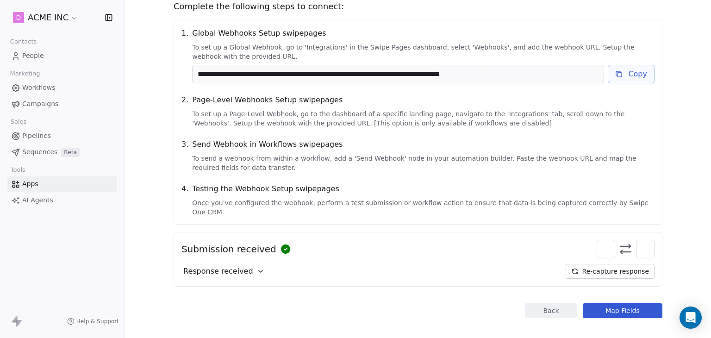
click at [539, 303] on button "Back" at bounding box center [551, 310] width 52 height 15
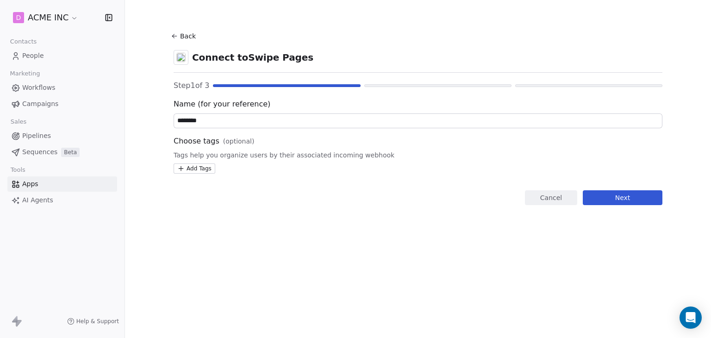
click at [208, 170] on html "D ACME INC Contacts People Marketing Workflows Campaigns Sales Pipelines Sequen…" at bounding box center [355, 169] width 711 height 338
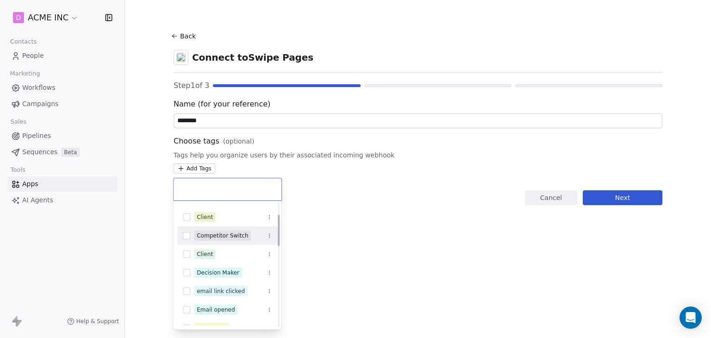
scroll to position [46, 0]
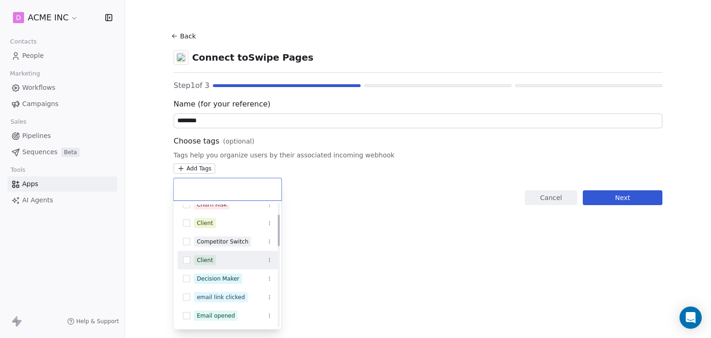
click at [186, 258] on button "Suggestions" at bounding box center [186, 259] width 7 height 7
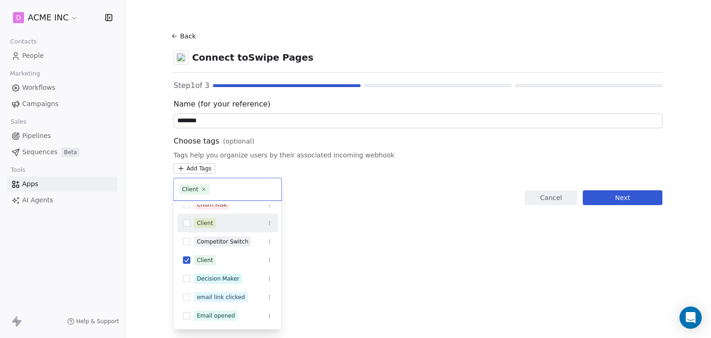
click at [188, 221] on button "Suggestions" at bounding box center [186, 222] width 7 height 7
click at [610, 197] on html "D ACME INC Contacts People Marketing Workflows Campaigns Sales Pipelines Sequen…" at bounding box center [355, 169] width 711 height 338
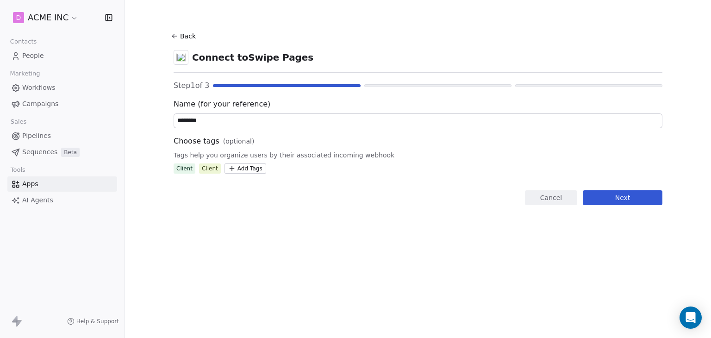
click at [610, 197] on button "Next" at bounding box center [623, 197] width 80 height 15
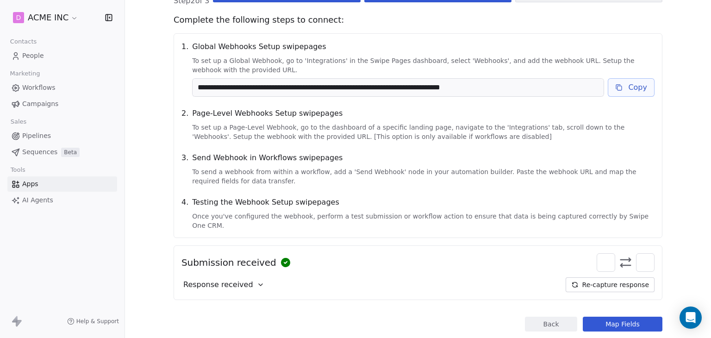
scroll to position [98, 0]
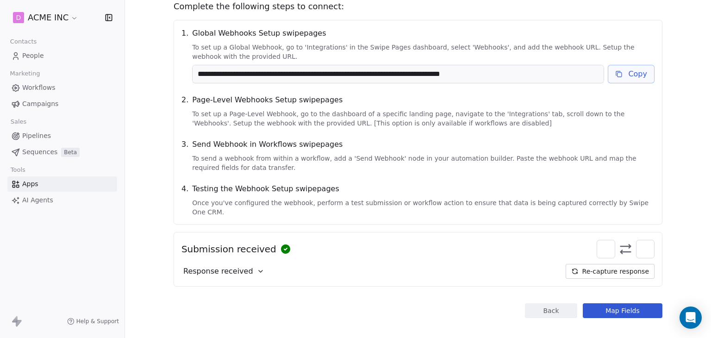
click at [613, 304] on button "Map Fields" at bounding box center [623, 310] width 80 height 15
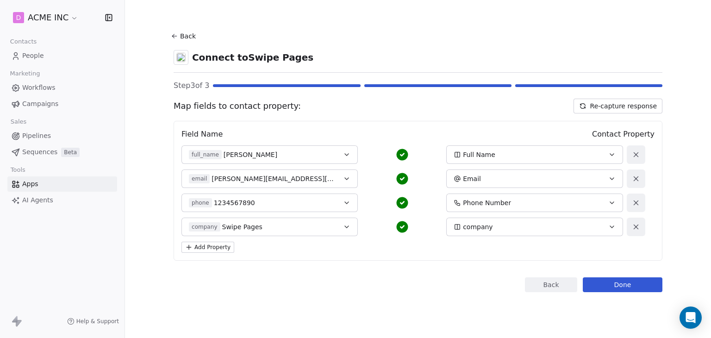
scroll to position [0, 0]
click at [612, 286] on button "Done" at bounding box center [623, 284] width 80 height 15
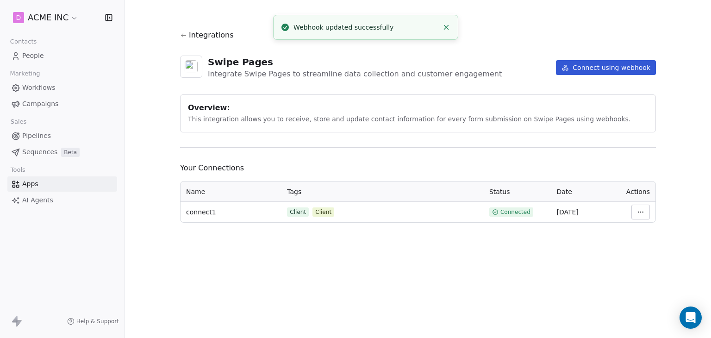
click at [60, 55] on link "People" at bounding box center [62, 55] width 110 height 15
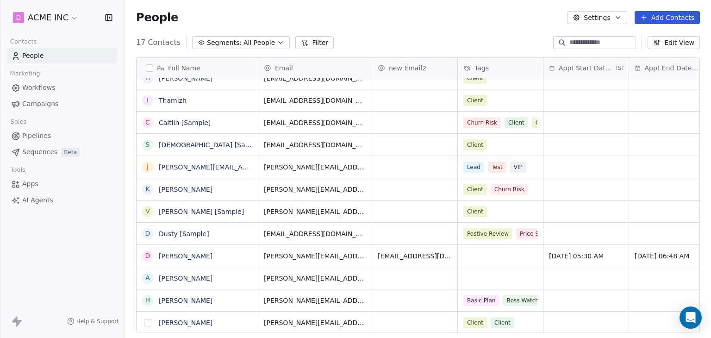
click at [150, 321] on button "grid" at bounding box center [147, 322] width 7 height 7
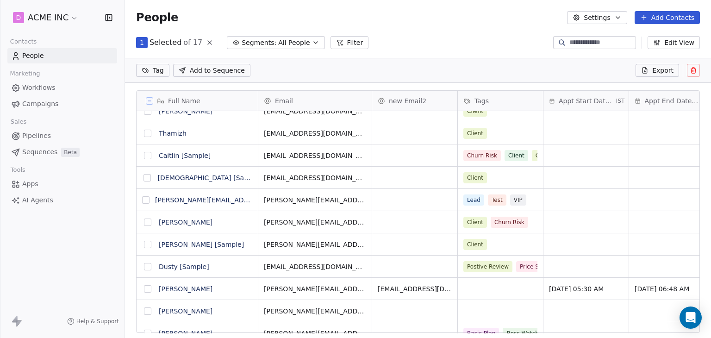
scroll to position [257, 579]
click at [688, 69] on button at bounding box center [693, 70] width 13 height 13
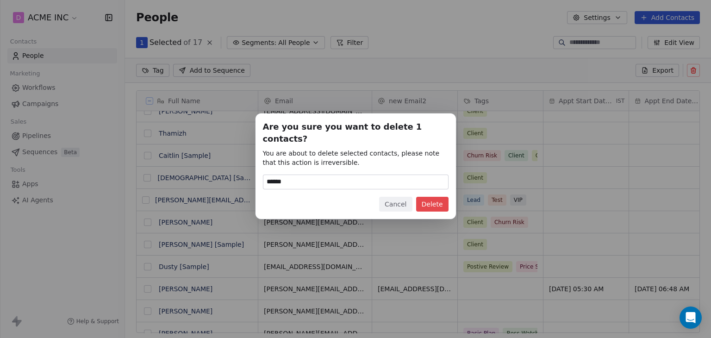
type input "******"
click at [430, 201] on button "Delete" at bounding box center [432, 204] width 32 height 15
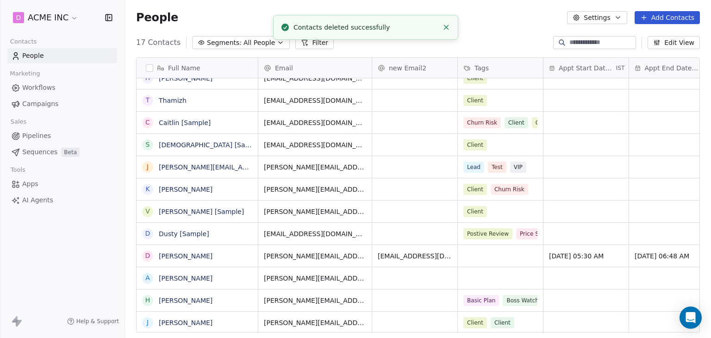
click at [55, 87] on link "Workflows" at bounding box center [62, 87] width 110 height 15
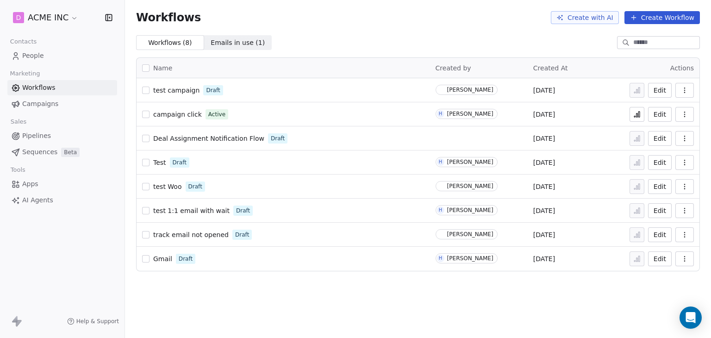
click at [31, 58] on span "People" at bounding box center [33, 56] width 22 height 10
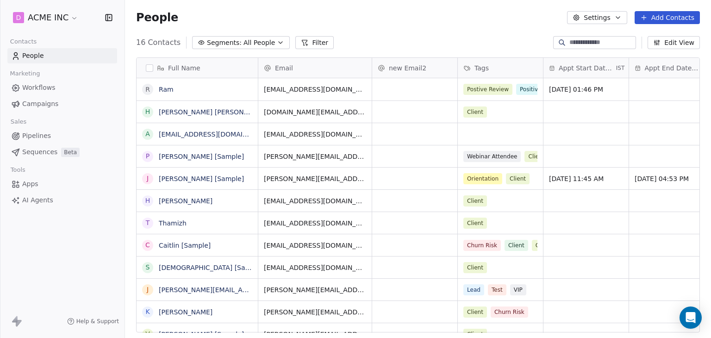
scroll to position [290, 579]
click at [31, 186] on span "Apps" at bounding box center [30, 184] width 16 height 10
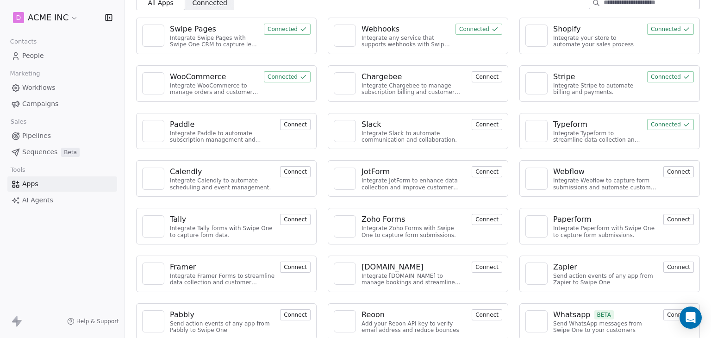
scroll to position [48, 0]
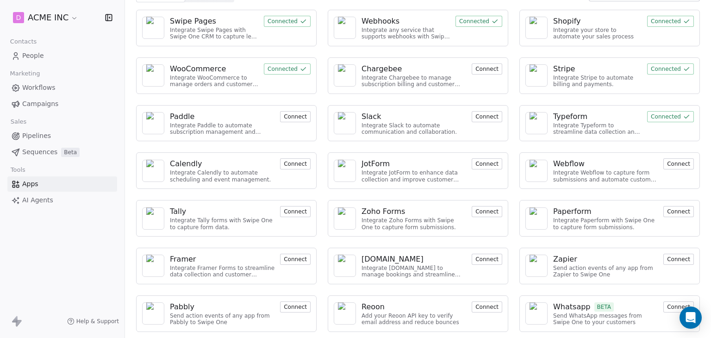
click at [64, 207] on link "AI Agents" at bounding box center [62, 200] width 110 height 15
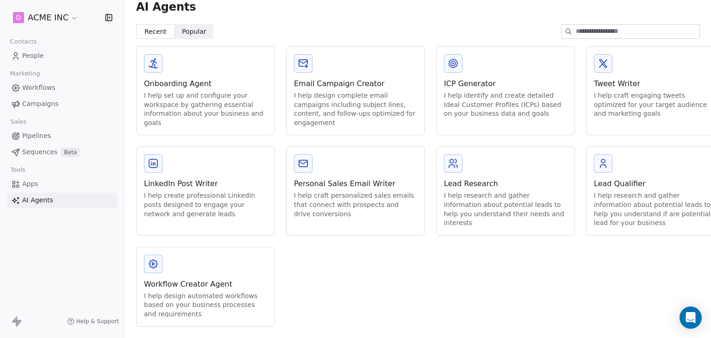
scroll to position [17, 0]
click at [35, 149] on span "Sequences" at bounding box center [39, 152] width 35 height 10
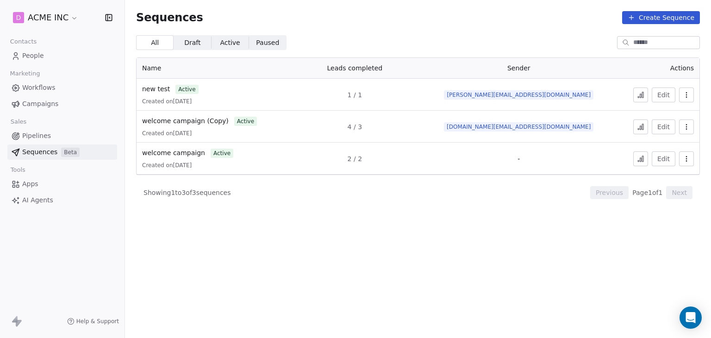
click at [690, 163] on button "button" at bounding box center [686, 158] width 15 height 15
click at [667, 208] on span "Delete" at bounding box center [667, 209] width 21 height 10
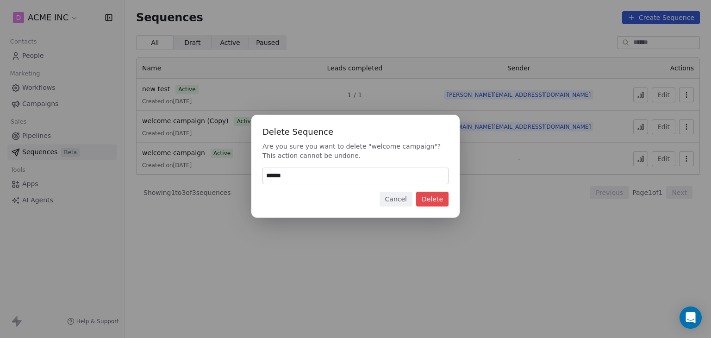
type input "******"
click at [424, 199] on button "Delete" at bounding box center [432, 199] width 32 height 15
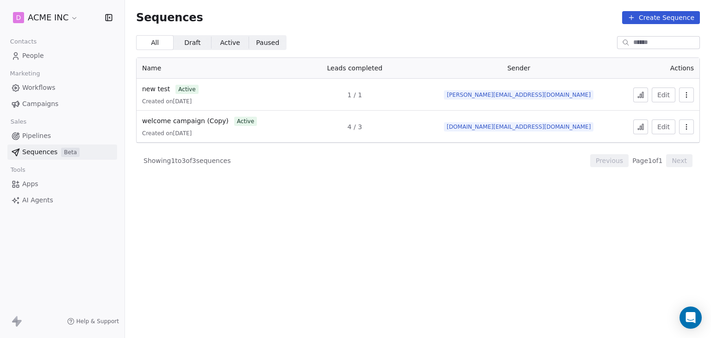
click at [694, 119] on td "Edit" at bounding box center [656, 127] width 85 height 32
click at [686, 125] on icon "button" at bounding box center [686, 124] width 0 height 0
click at [665, 178] on span "Delete" at bounding box center [667, 177] width 21 height 10
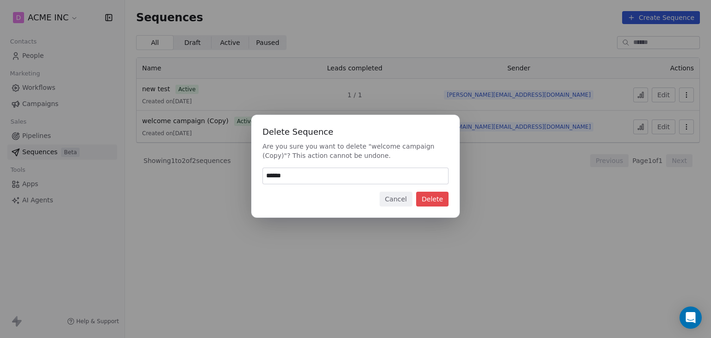
type input "******"
click at [450, 199] on div "Delete Sequence Are you sure you want to delete "welcome campaign (Copy)"? This…" at bounding box center [355, 166] width 208 height 103
click at [443, 199] on button "Delete" at bounding box center [432, 199] width 32 height 15
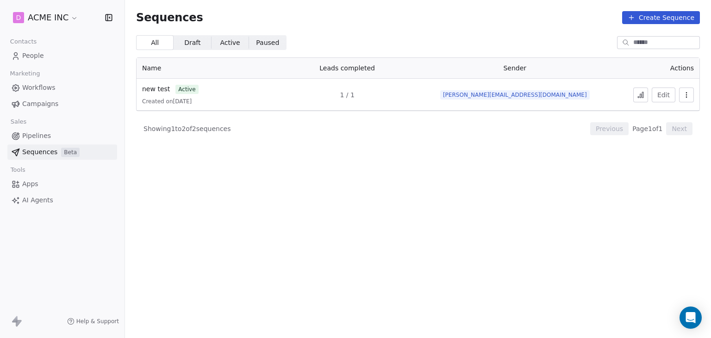
click at [682, 93] on button "button" at bounding box center [686, 94] width 15 height 15
click at [648, 145] on icon "Suggestions" at bounding box center [649, 144] width 7 height 7
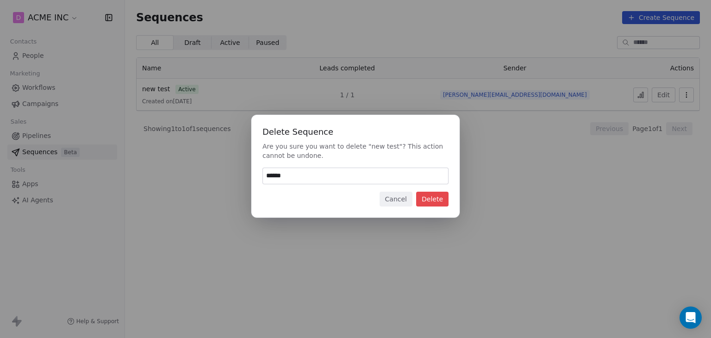
type input "******"
click at [436, 202] on button "Delete" at bounding box center [432, 199] width 32 height 15
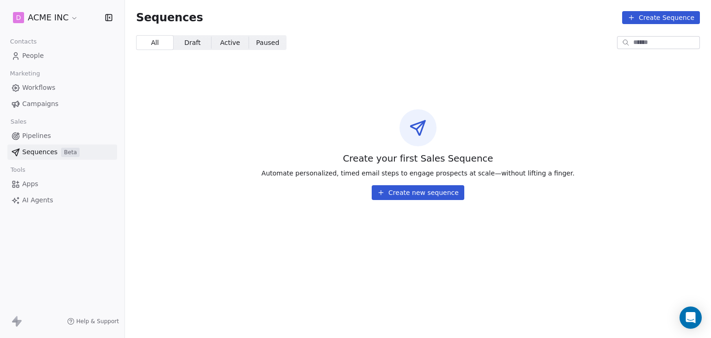
click at [411, 191] on button "Create new sequence" at bounding box center [418, 192] width 93 height 15
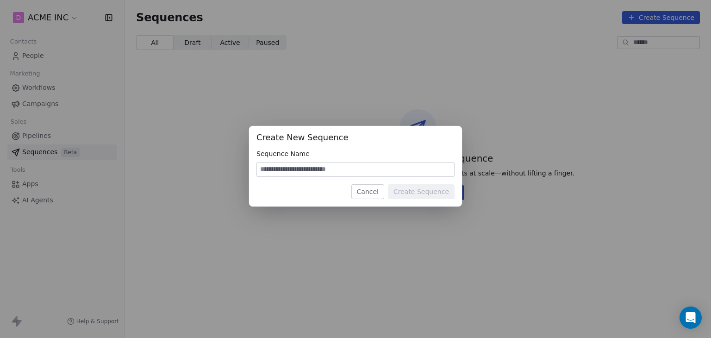
click at [350, 166] on input at bounding box center [355, 169] width 197 height 14
type input "**********"
click at [442, 188] on button "Create Sequence" at bounding box center [421, 191] width 67 height 15
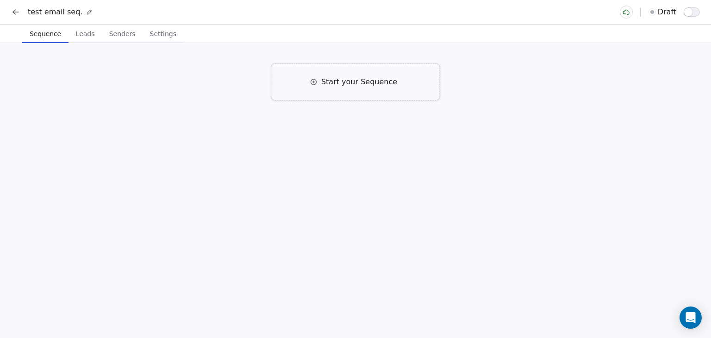
click at [326, 90] on div "Start your Sequence" at bounding box center [356, 81] width 168 height 37
click at [368, 82] on span "Start your Sequence" at bounding box center [359, 81] width 76 height 11
click at [285, 133] on div "Right away" at bounding box center [288, 135] width 36 height 9
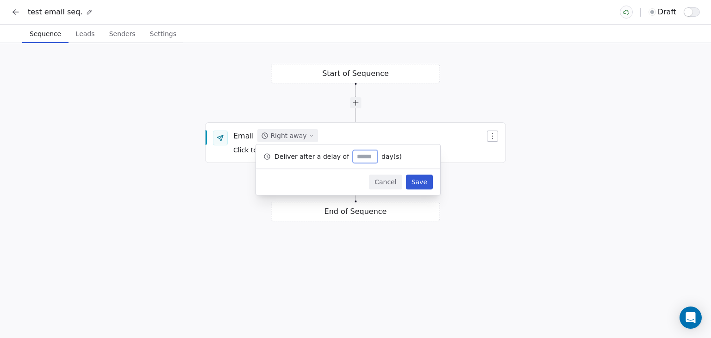
click at [359, 156] on input "*" at bounding box center [365, 156] width 20 height 7
click at [355, 136] on div "Email Right away Click to Setup" at bounding box center [359, 143] width 252 height 24
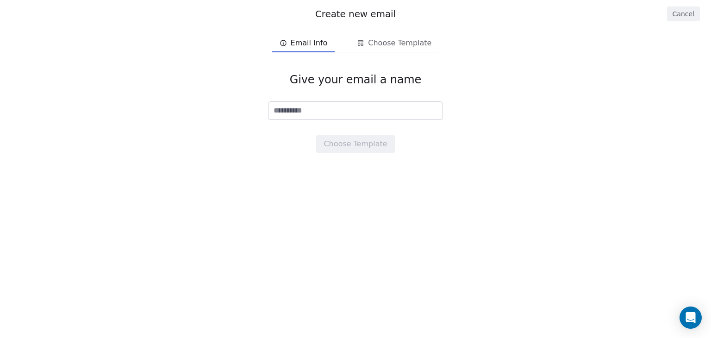
click at [335, 114] on input at bounding box center [355, 111] width 174 height 18
type input "****"
click at [368, 147] on button "Choose Template" at bounding box center [355, 144] width 78 height 19
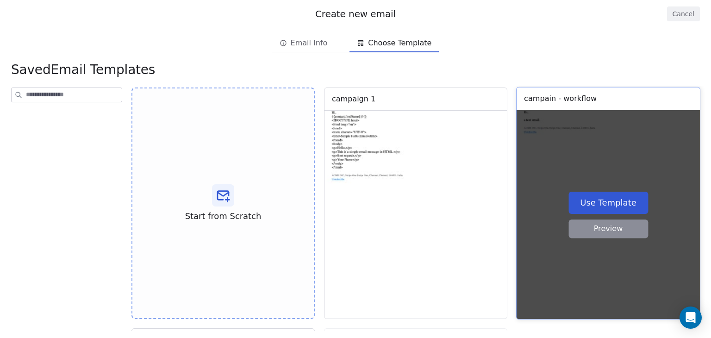
click at [594, 205] on button "Use Template" at bounding box center [608, 202] width 80 height 22
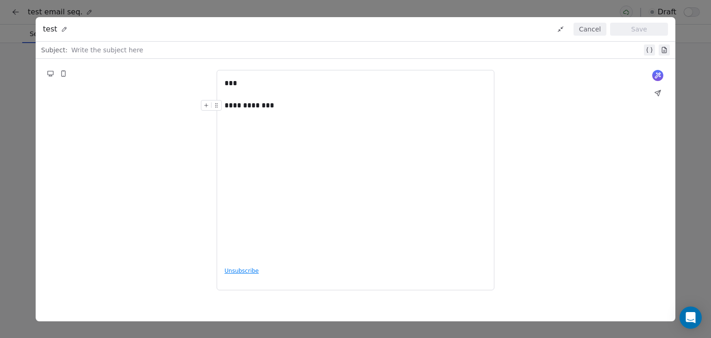
click at [275, 107] on div "**********" at bounding box center [355, 105] width 262 height 11
click at [224, 104] on div at bounding box center [213, 108] width 25 height 16
click at [227, 106] on div "**********" at bounding box center [355, 105] width 262 height 11
click at [154, 52] on div at bounding box center [356, 49] width 571 height 11
click at [390, 113] on div "**********" at bounding box center [355, 168] width 262 height 181
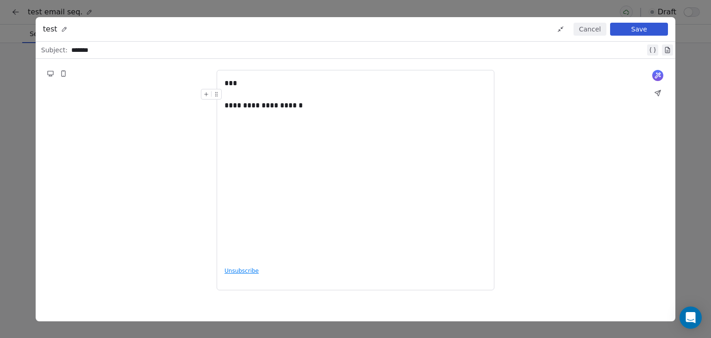
click at [643, 27] on button "Save" at bounding box center [639, 29] width 58 height 13
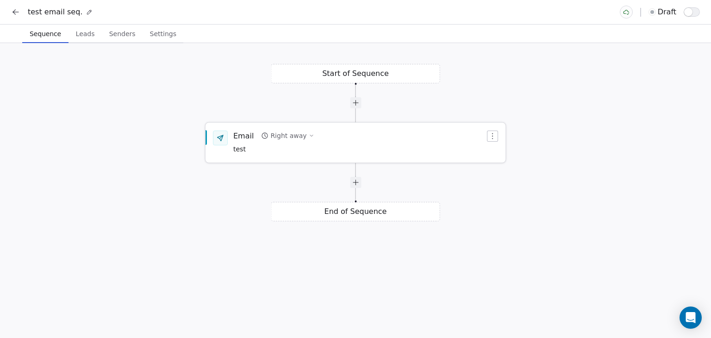
click at [325, 144] on div "Email Right away test" at bounding box center [359, 143] width 252 height 24
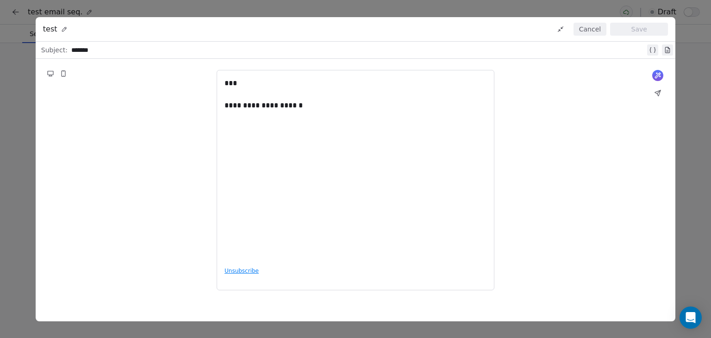
click at [303, 108] on div "**********" at bounding box center [355, 105] width 262 height 11
click at [656, 31] on button "Save" at bounding box center [639, 29] width 58 height 13
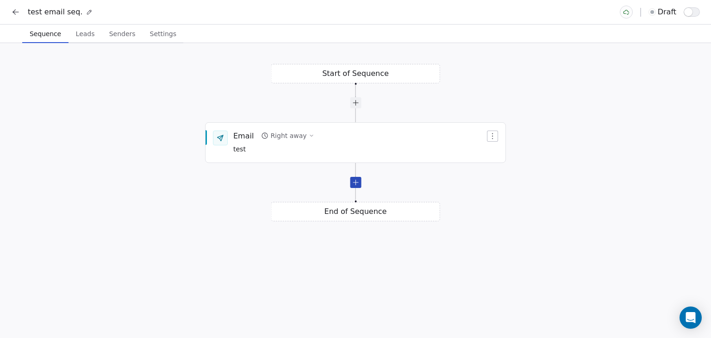
click at [357, 185] on div at bounding box center [355, 182] width 11 height 11
click at [298, 217] on div "Wait for 1 day" at bounding box center [292, 215] width 45 height 9
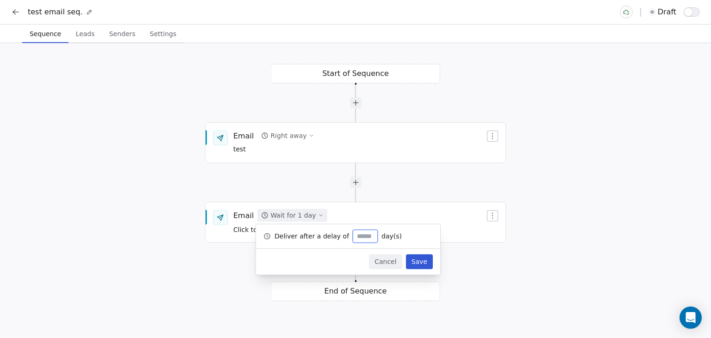
type input "*"
click at [419, 258] on button "Save" at bounding box center [419, 261] width 27 height 15
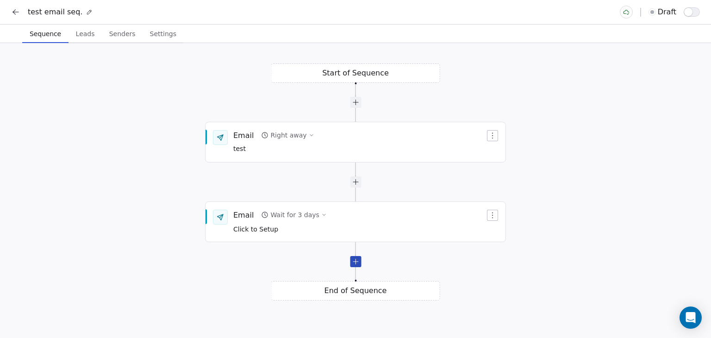
click at [356, 262] on div at bounding box center [355, 261] width 11 height 11
click at [302, 294] on div "Wait for 1 day" at bounding box center [292, 294] width 45 height 9
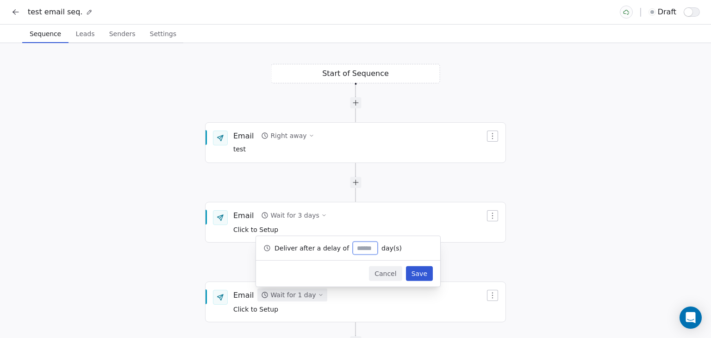
type input "*"
click at [428, 275] on button "Save" at bounding box center [419, 273] width 27 height 15
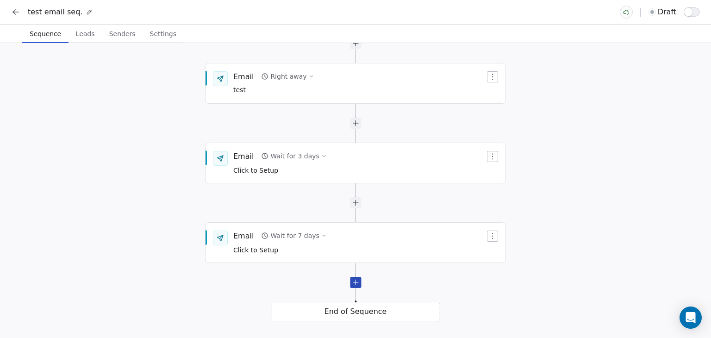
click at [357, 286] on div at bounding box center [355, 282] width 11 height 11
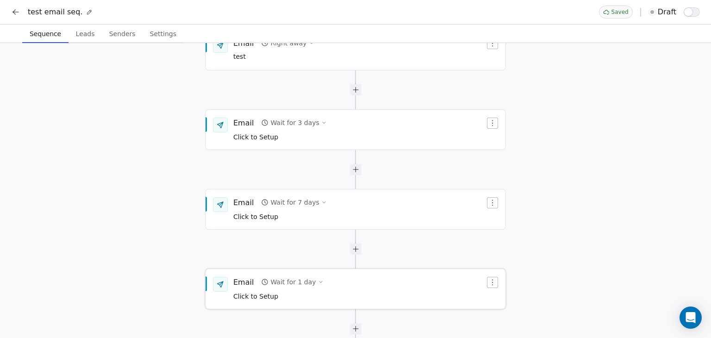
click at [296, 281] on div "Wait for 1 day" at bounding box center [292, 281] width 45 height 9
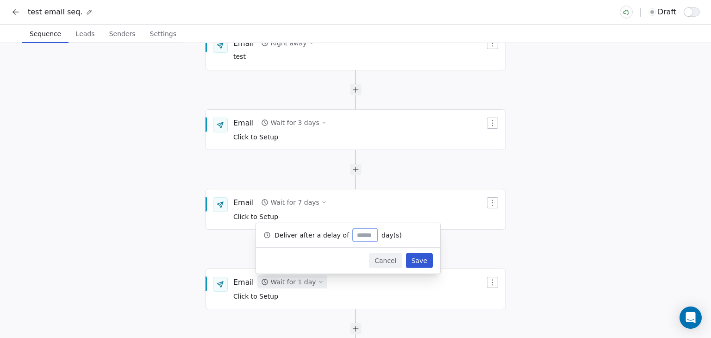
type input "*"
click at [417, 261] on button "Save" at bounding box center [419, 260] width 27 height 15
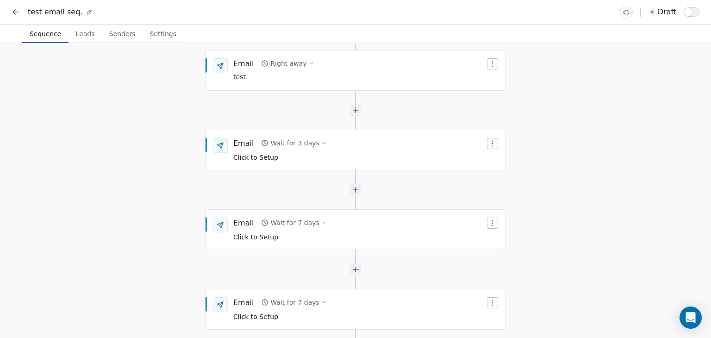
drag, startPoint x: 658, startPoint y: 219, endPoint x: 594, endPoint y: 239, distance: 67.0
click at [594, 239] on div "Start of Sequence Email Right away test End of Sequence Email Wait for 3 days C…" at bounding box center [355, 190] width 711 height 295
click at [80, 35] on span "Leads" at bounding box center [85, 33] width 26 height 13
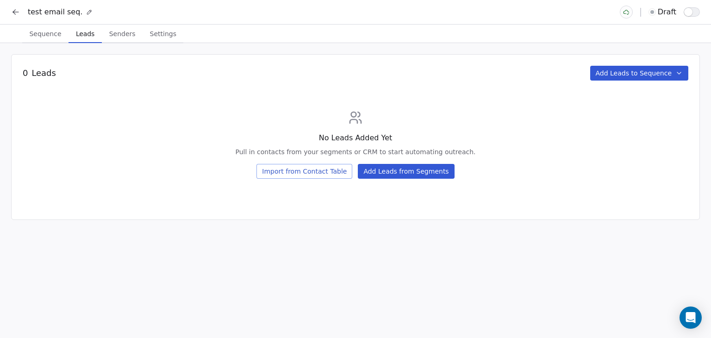
click at [118, 31] on span "Senders" at bounding box center [123, 33] width 34 height 13
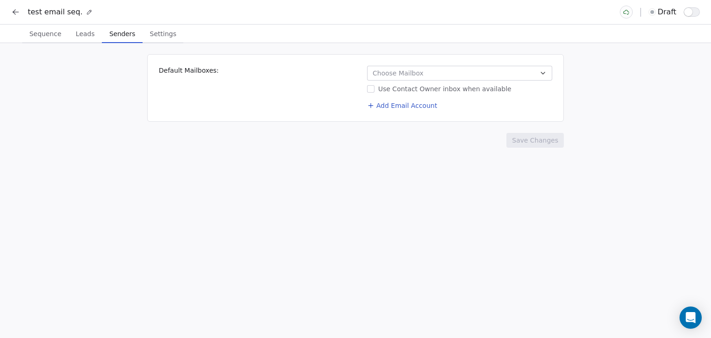
click at [469, 75] on button "Choose Mailbox" at bounding box center [459, 73] width 185 height 15
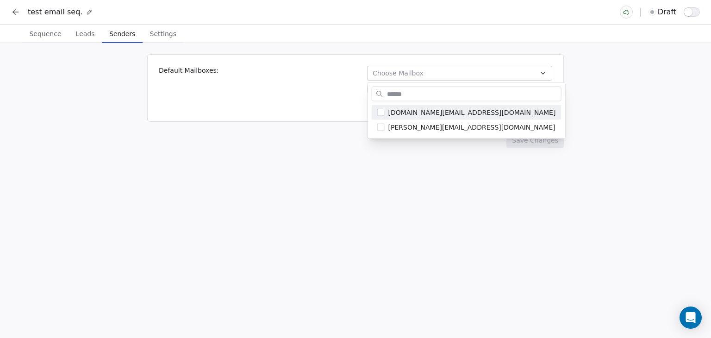
click at [469, 75] on html "test email seq. draft Sequence Sequence Leads Leads Senders Senders Settings Se…" at bounding box center [355, 169] width 711 height 338
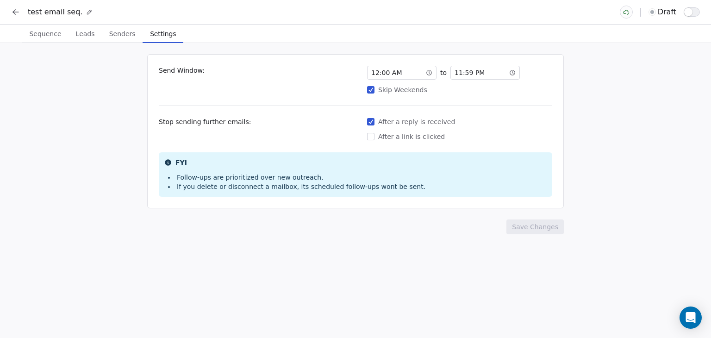
click at [150, 35] on span "Settings" at bounding box center [162, 33] width 33 height 13
click at [369, 138] on button "After a link is clicked" at bounding box center [370, 136] width 7 height 9
type button "on"
click at [17, 10] on icon at bounding box center [15, 11] width 9 height 9
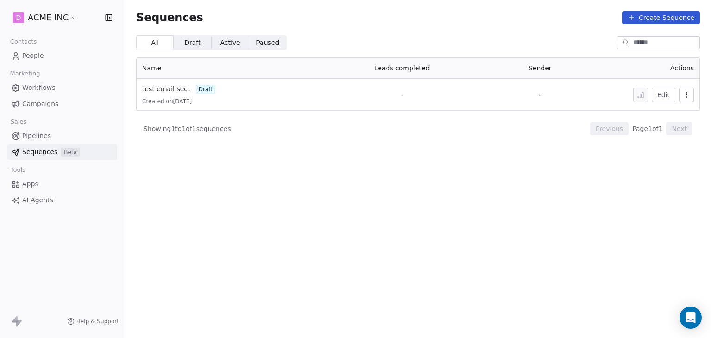
click at [660, 137] on div "Showing 1 to 1 of 1 sequences Previous Page 1 of 1 Next" at bounding box center [418, 128] width 564 height 35
click at [673, 177] on section "Sequences Create Sequence All All Draft Draft Active Active Paused Paused Name …" at bounding box center [418, 169] width 586 height 338
click at [44, 89] on span "Workflows" at bounding box center [38, 88] width 33 height 10
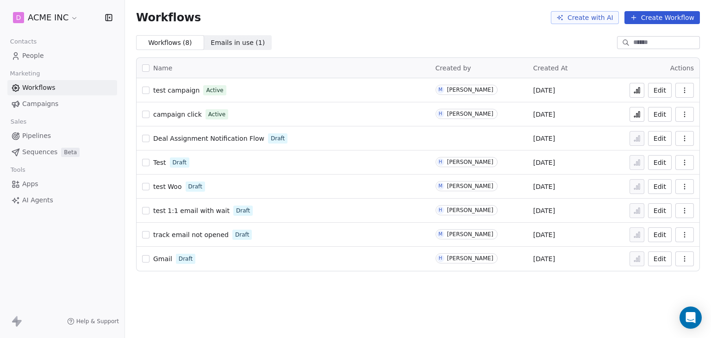
drag, startPoint x: 183, startPoint y: 94, endPoint x: 634, endPoint y: 91, distance: 450.8
click at [634, 91] on button at bounding box center [637, 90] width 15 height 15
click at [634, 91] on icon at bounding box center [636, 90] width 7 height 7
click at [641, 90] on icon at bounding box center [636, 90] width 7 height 7
click at [633, 92] on button at bounding box center [637, 90] width 15 height 15
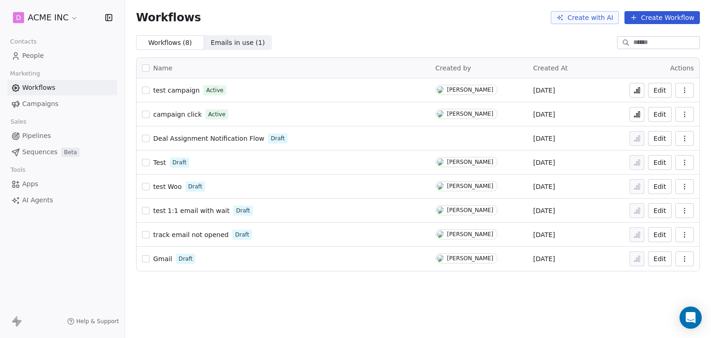
click at [644, 89] on button at bounding box center [637, 90] width 15 height 15
click at [160, 92] on span "test campaign" at bounding box center [176, 90] width 46 height 7
click at [641, 91] on icon at bounding box center [636, 90] width 7 height 7
click at [18, 182] on icon at bounding box center [18, 182] width 2 height 0
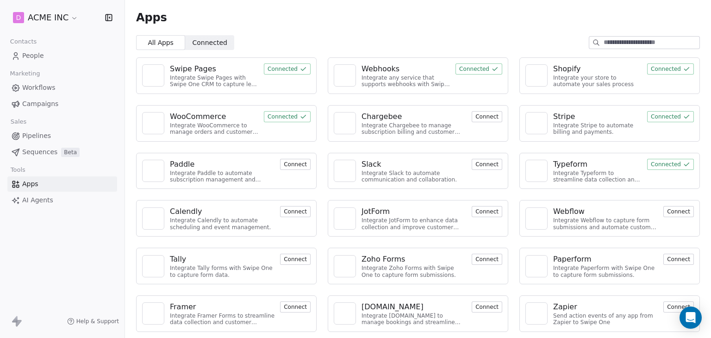
click at [183, 69] on div "Swipe Pages" at bounding box center [193, 68] width 46 height 11
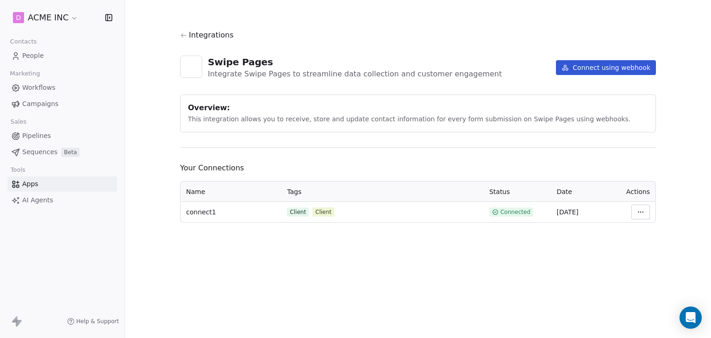
click at [633, 214] on html "D ACME INC Contacts People Marketing Workflows Campaigns Sales Pipelines Sequen…" at bounding box center [355, 169] width 711 height 338
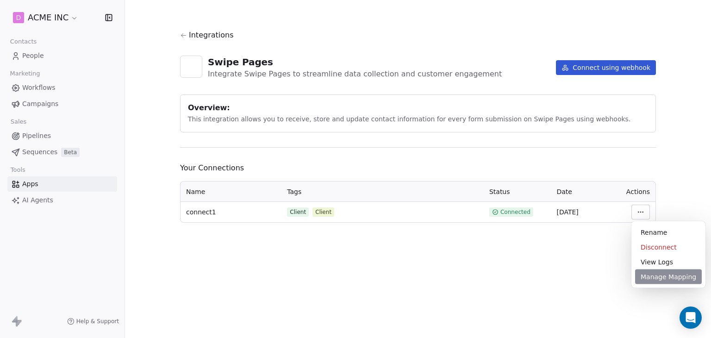
click at [659, 278] on div "Manage Mapping" at bounding box center [668, 276] width 67 height 15
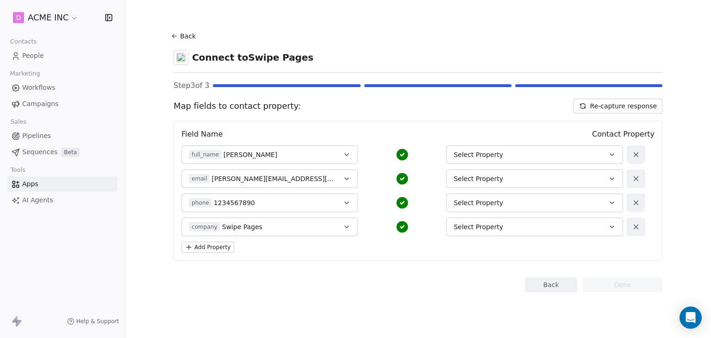
click at [561, 280] on button "Back" at bounding box center [551, 284] width 52 height 15
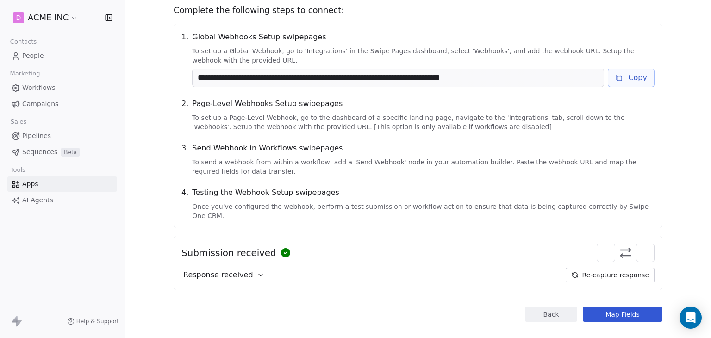
scroll to position [98, 0]
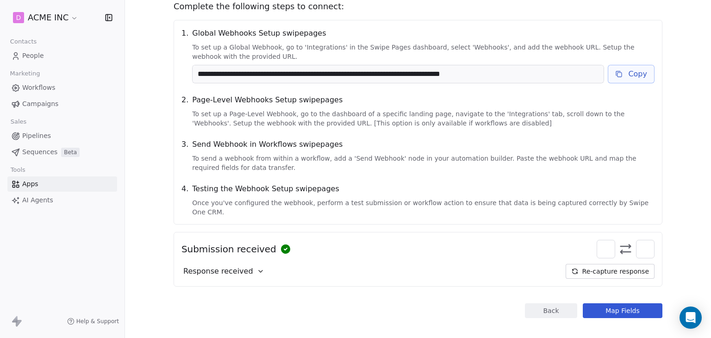
click at [561, 304] on button "Back" at bounding box center [551, 310] width 52 height 15
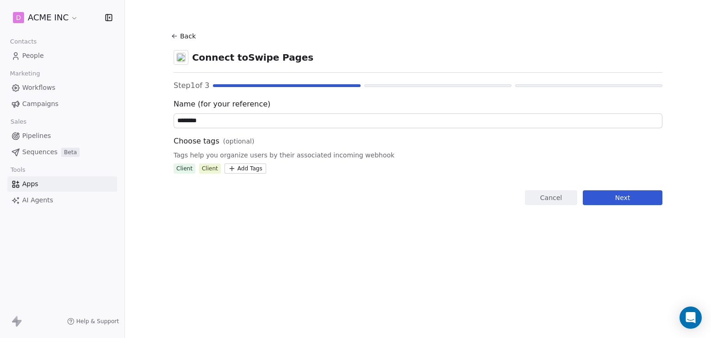
scroll to position [0, 0]
click at [214, 166] on div "Client" at bounding box center [210, 168] width 16 height 8
click at [229, 167] on html "D ACME INC Contacts People Marketing Workflows Campaigns Sales Pipelines Sequen…" at bounding box center [355, 169] width 711 height 338
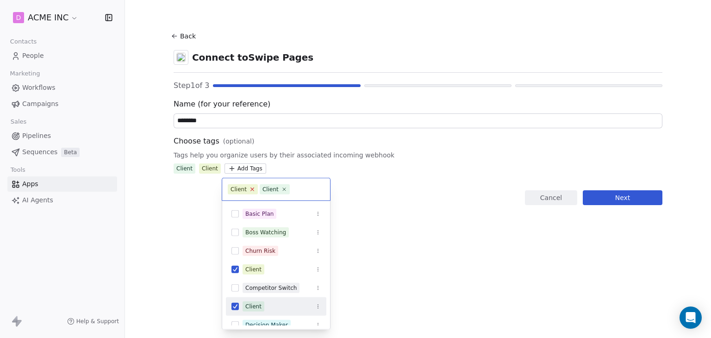
click at [250, 189] on icon at bounding box center [252, 189] width 6 height 6
click at [250, 189] on icon at bounding box center [252, 190] width 6 height 6
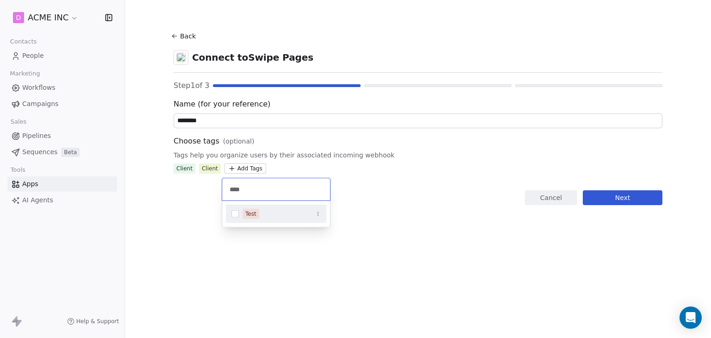
type input "****"
click at [236, 212] on button "Suggestions" at bounding box center [234, 213] width 7 height 7
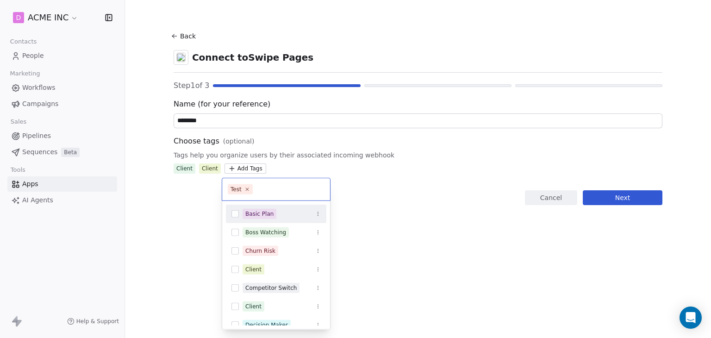
click at [419, 175] on html "D ACME INC Contacts People Marketing Workflows Campaigns Sales Pipelines Sequen…" at bounding box center [355, 169] width 711 height 338
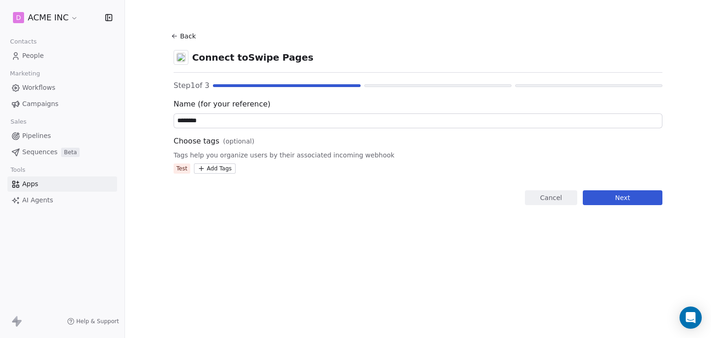
click at [614, 197] on button "Next" at bounding box center [623, 197] width 80 height 15
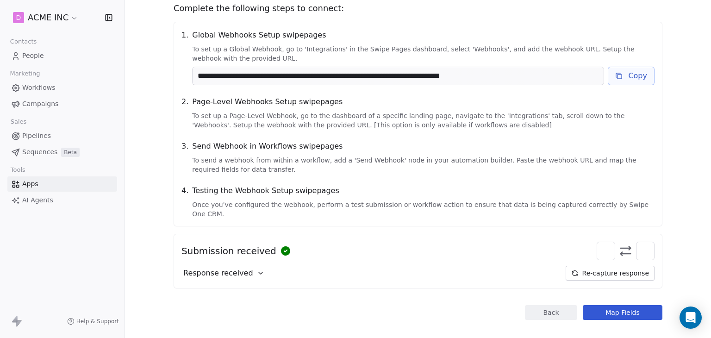
scroll to position [98, 0]
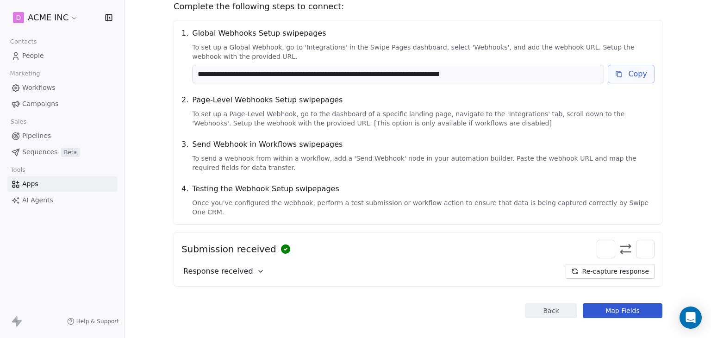
click at [611, 307] on button "Map Fields" at bounding box center [623, 310] width 80 height 15
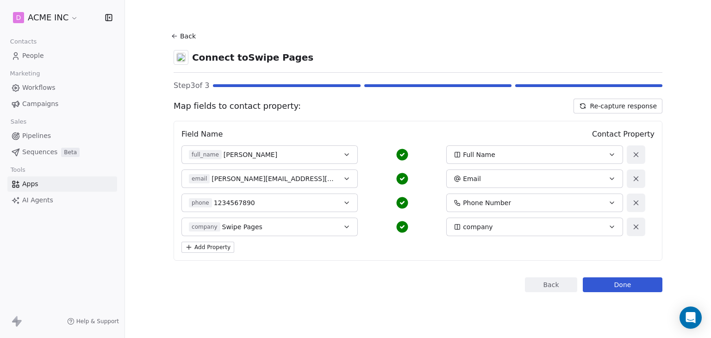
scroll to position [0, 0]
click at [612, 286] on button "Done" at bounding box center [623, 284] width 80 height 15
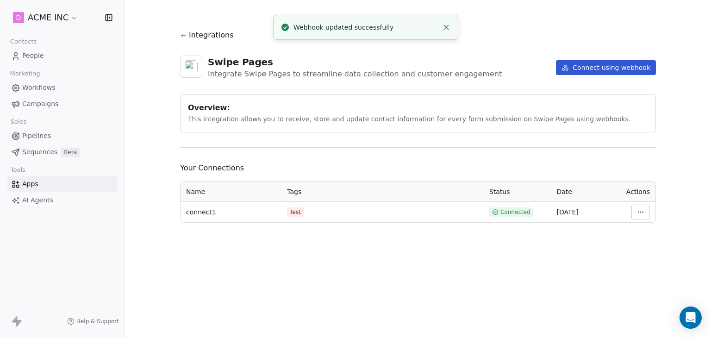
click at [186, 37] on icon at bounding box center [183, 35] width 7 height 7
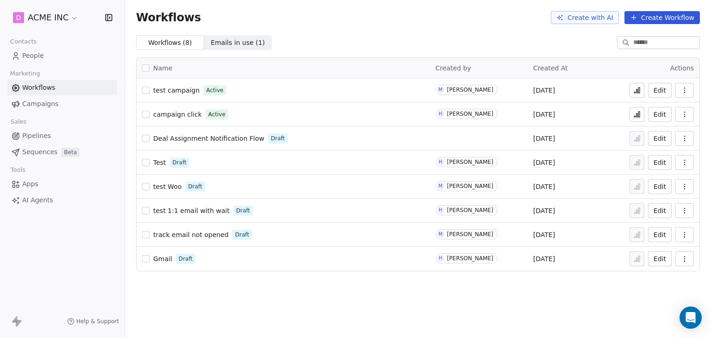
click at [42, 56] on span "People" at bounding box center [33, 56] width 22 height 10
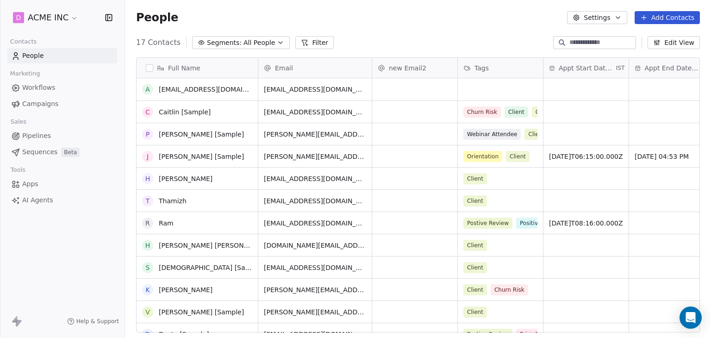
scroll to position [123, 0]
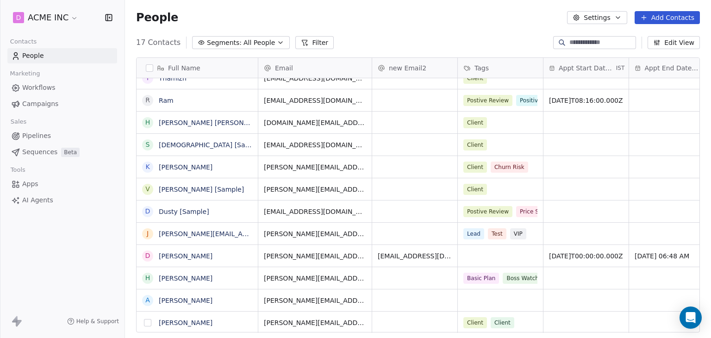
click at [150, 322] on button "grid" at bounding box center [147, 322] width 7 height 7
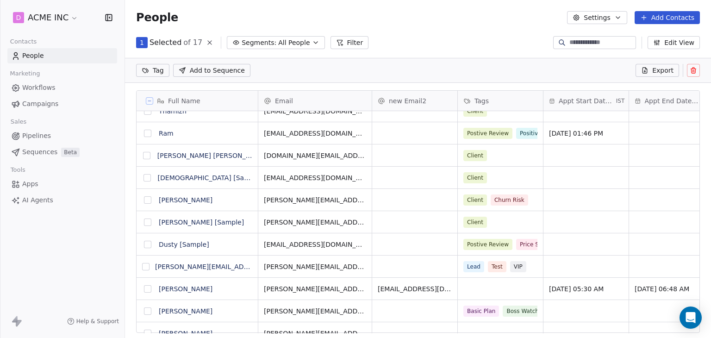
scroll to position [257, 579]
click at [691, 70] on icon at bounding box center [693, 70] width 7 height 7
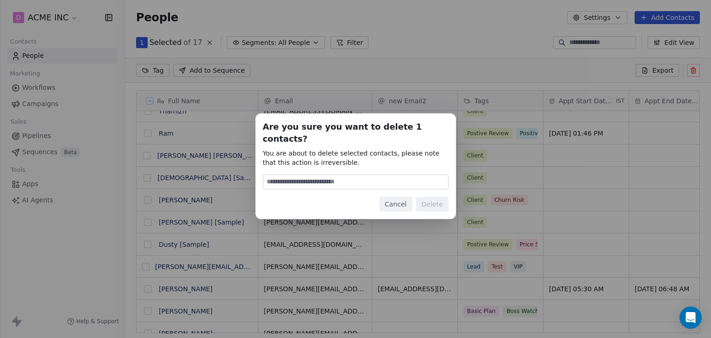
click at [361, 176] on input at bounding box center [355, 182] width 185 height 14
type input "******"
click at [409, 198] on button "Cancel" at bounding box center [395, 204] width 33 height 15
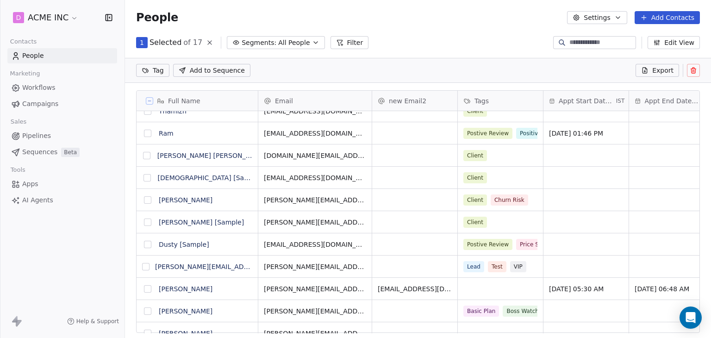
click at [689, 69] on button at bounding box center [693, 70] width 13 height 13
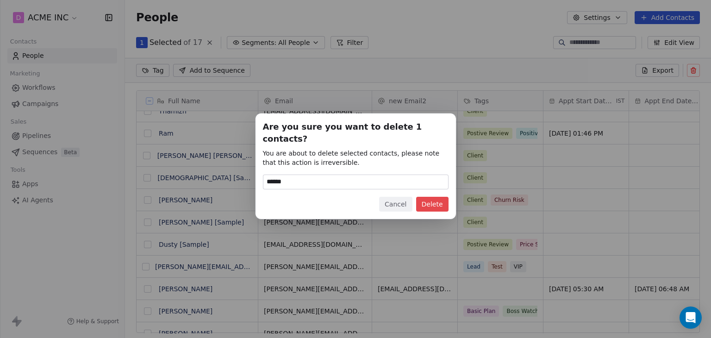
click at [432, 197] on button "Delete" at bounding box center [432, 204] width 32 height 15
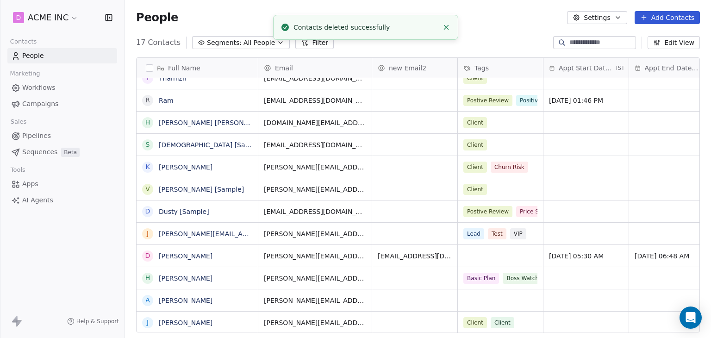
scroll to position [290, 579]
click at [37, 87] on span "Workflows" at bounding box center [38, 88] width 33 height 10
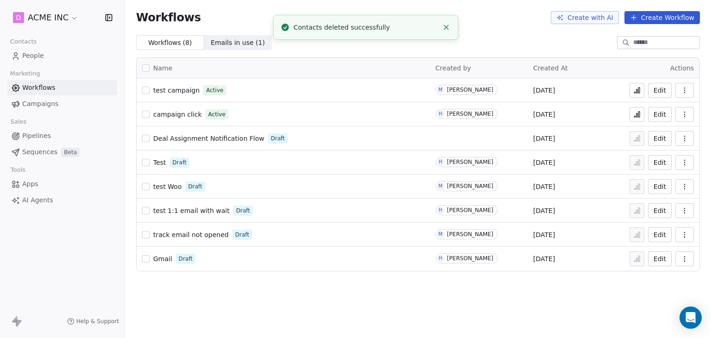
click at [185, 90] on span "test campaign" at bounding box center [176, 90] width 46 height 7
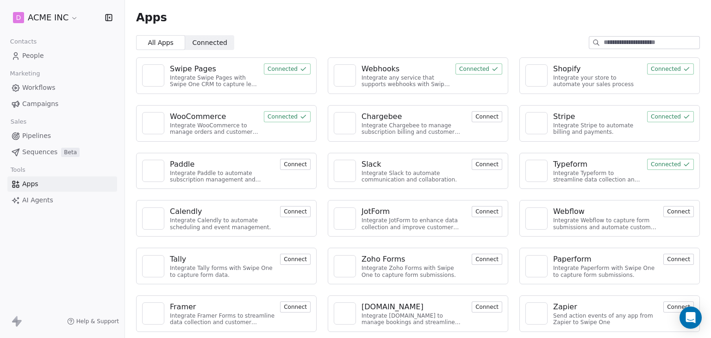
click at [37, 86] on span "Workflows" at bounding box center [38, 88] width 33 height 10
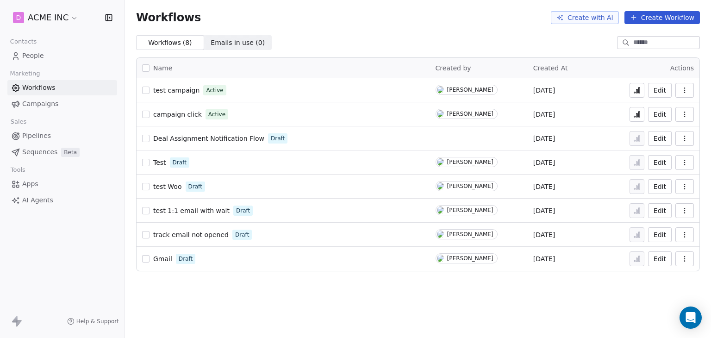
click at [35, 57] on span "People" at bounding box center [33, 56] width 22 height 10
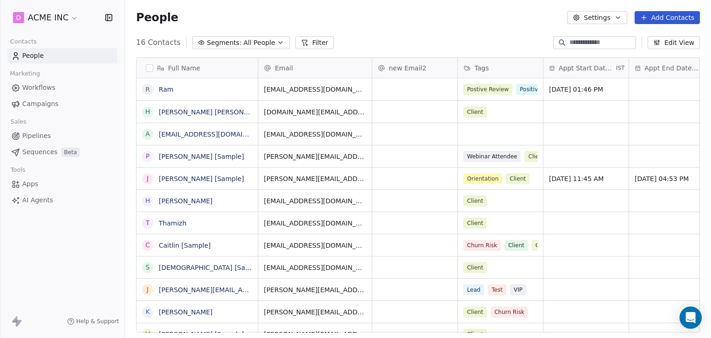
scroll to position [290, 579]
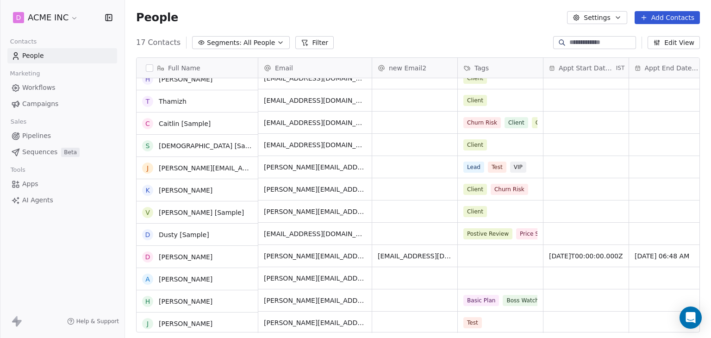
scroll to position [123, 0]
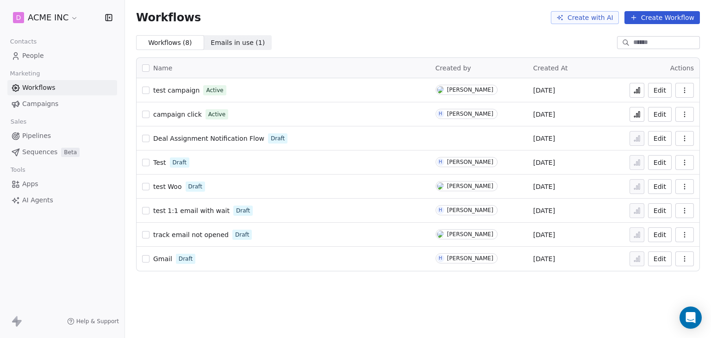
click at [637, 94] on icon at bounding box center [636, 90] width 7 height 7
click at [641, 94] on button at bounding box center [637, 90] width 15 height 15
click at [639, 94] on button at bounding box center [637, 90] width 15 height 15
click at [444, 289] on div "Workflows Create with AI Create Workflow Workflows ( 8 ) Workflows ( 8 ) Emails…" at bounding box center [418, 169] width 586 height 338
click at [637, 91] on icon at bounding box center [636, 90] width 7 height 7
